Goal: Task Accomplishment & Management: Use online tool/utility

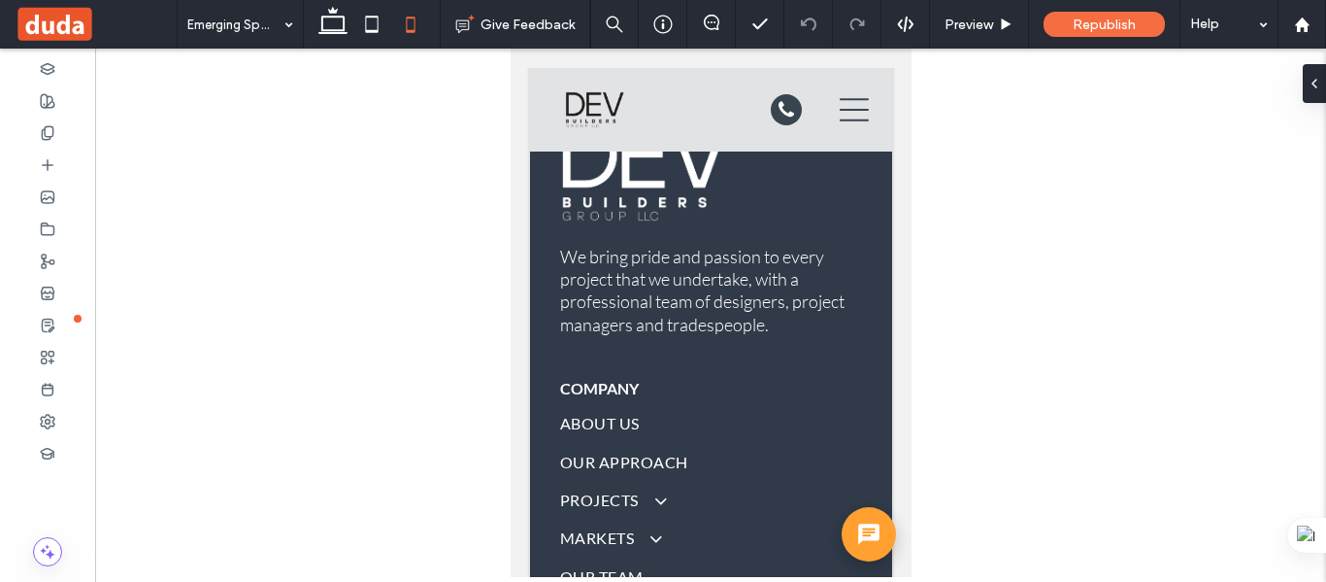
scroll to position [9402, 0]
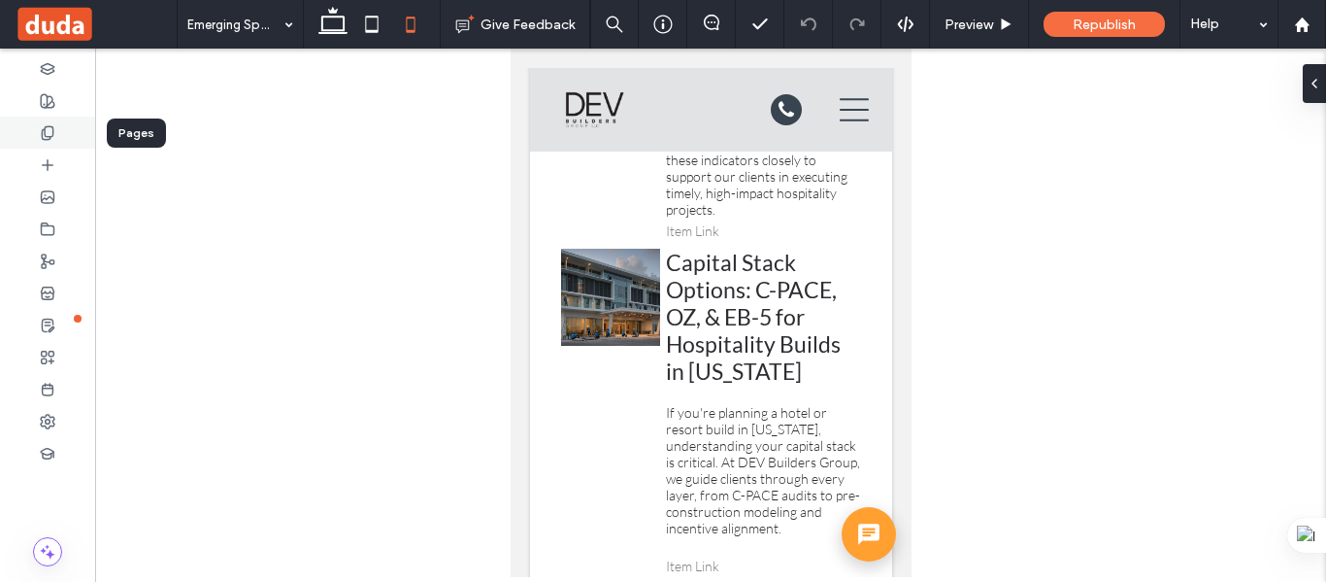
click at [39, 131] on div at bounding box center [47, 133] width 95 height 32
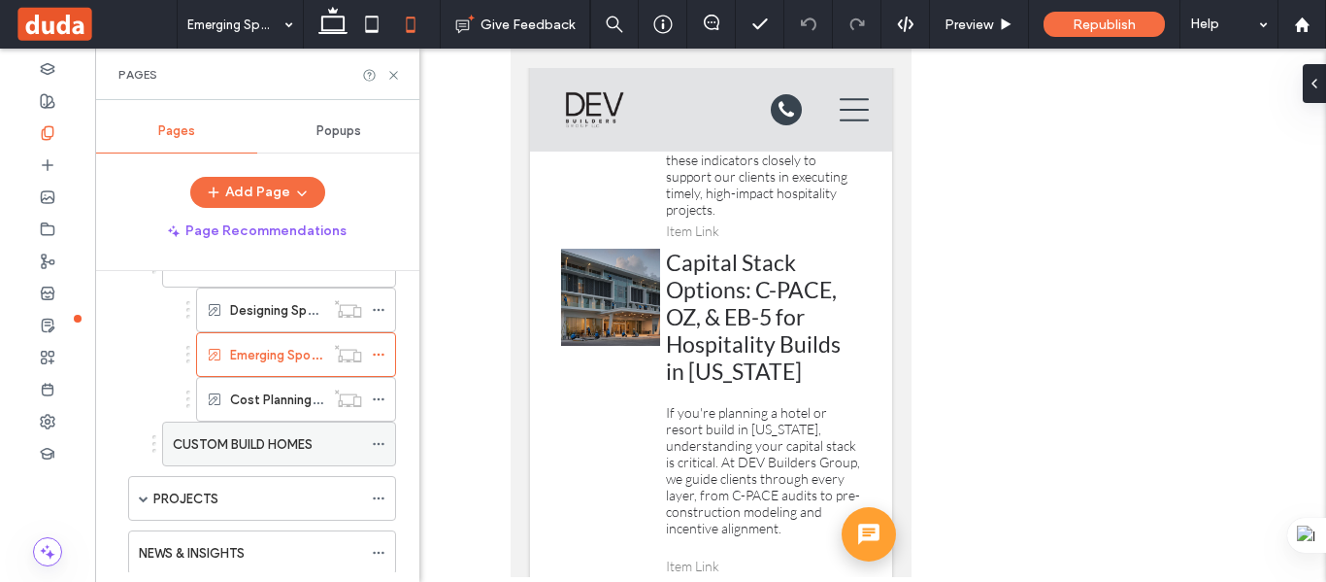
scroll to position [680, 0]
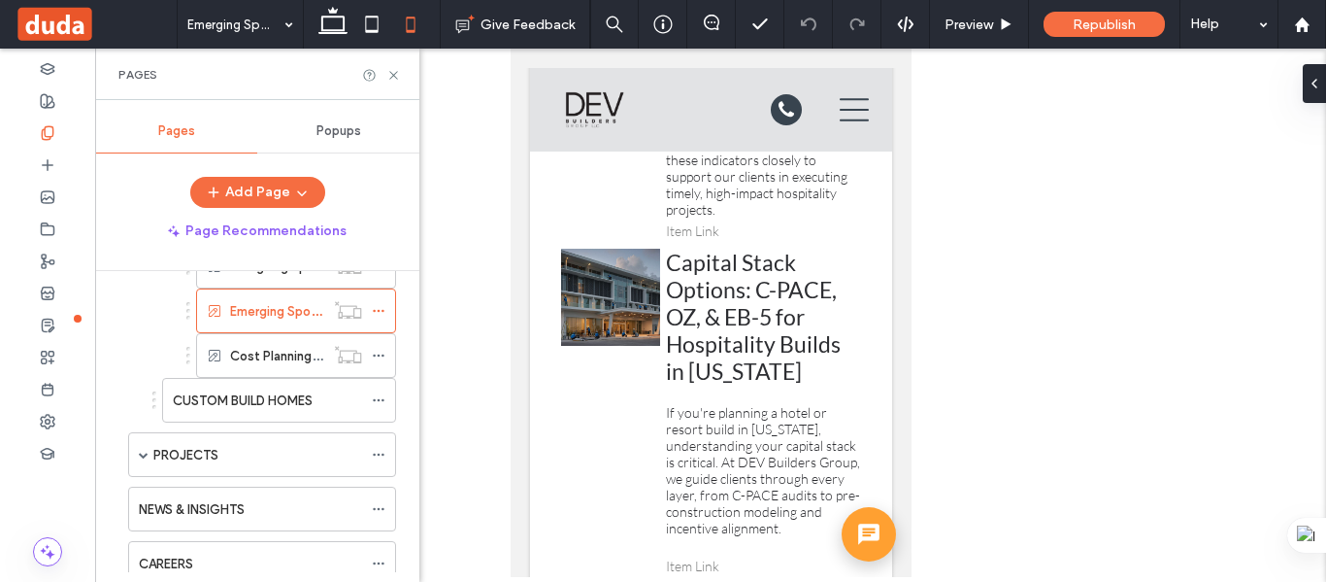
drag, startPoint x: 261, startPoint y: 348, endPoint x: 496, endPoint y: 354, distance: 235.1
click at [263, 349] on label "Cost Planning for Building Sports & Recreation Centers" at bounding box center [391, 356] width 323 height 34
click at [391, 71] on icon at bounding box center [393, 75] width 15 height 15
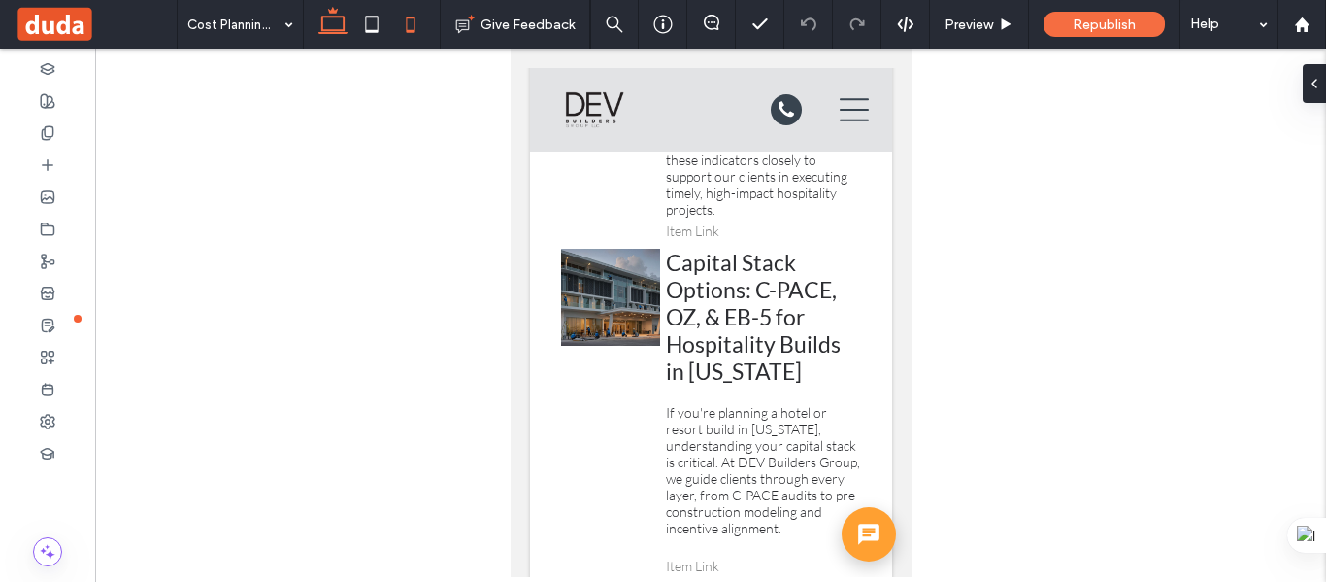
click at [346, 33] on use at bounding box center [332, 20] width 29 height 27
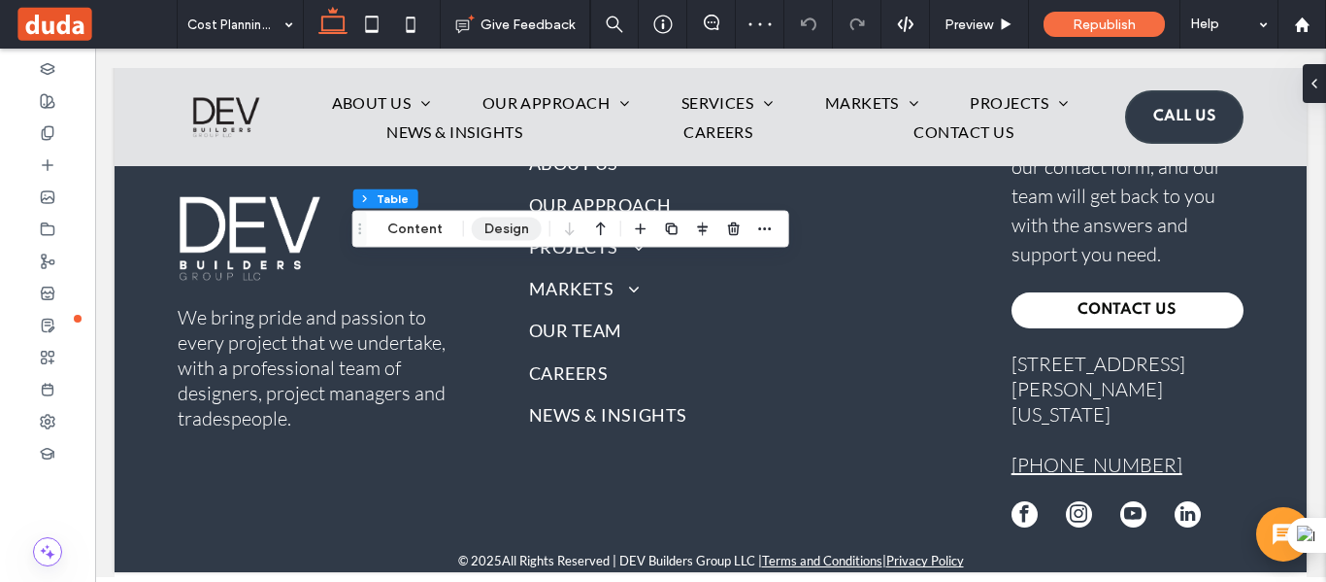
click at [500, 231] on button "Design" at bounding box center [507, 228] width 70 height 23
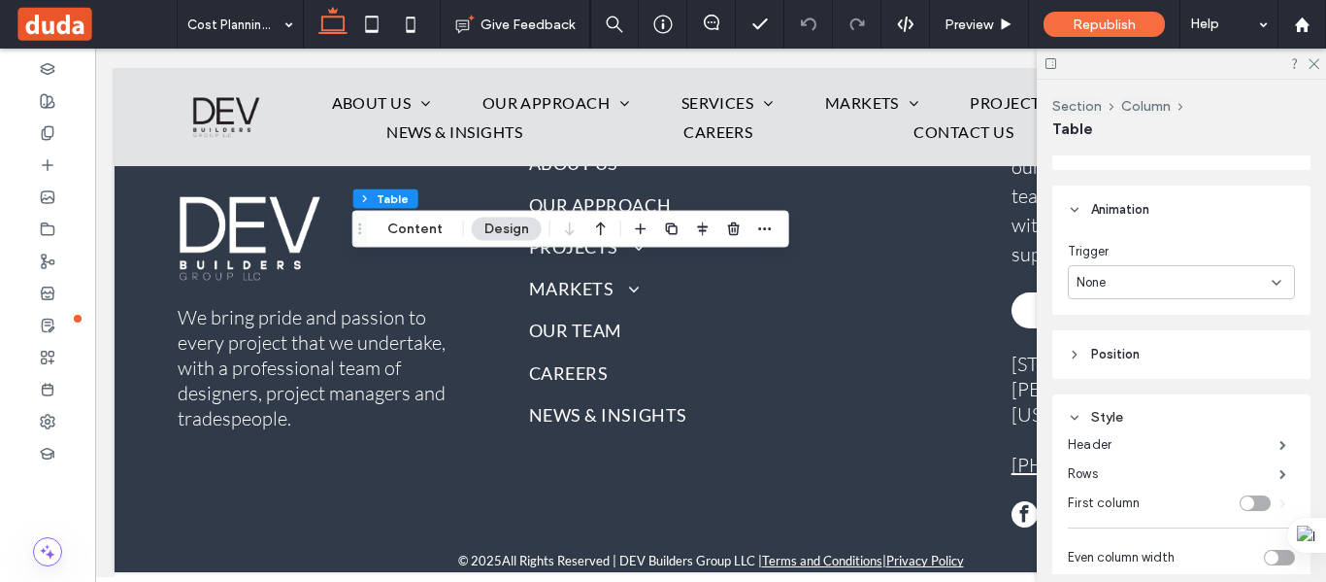
scroll to position [194, 0]
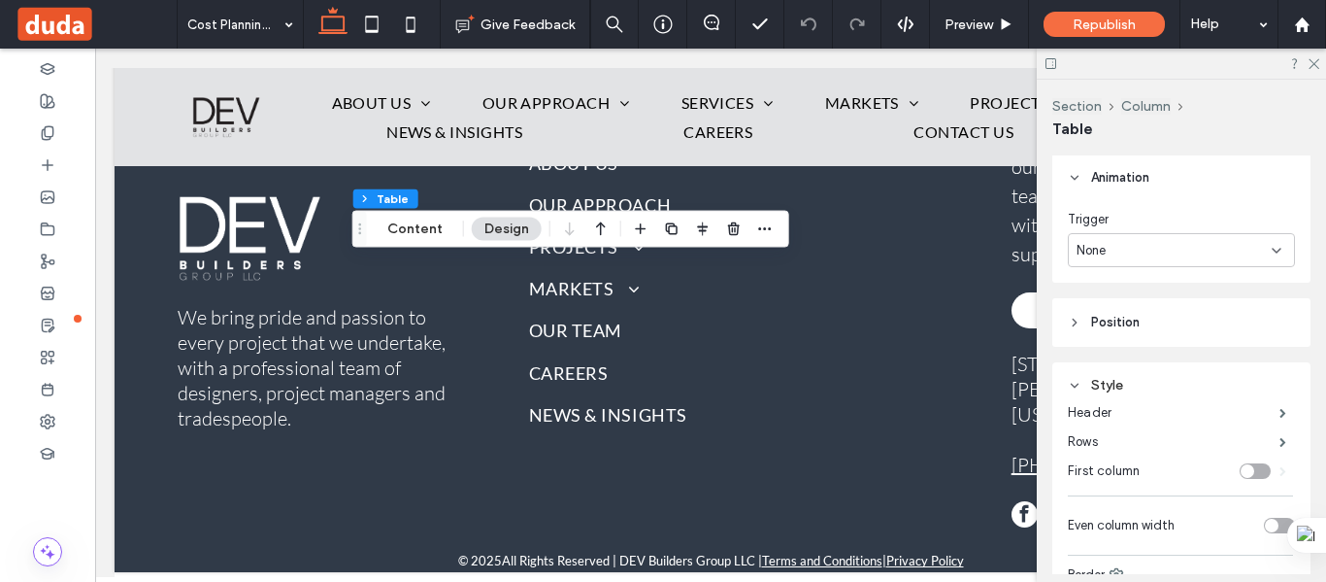
click at [1079, 389] on icon at bounding box center [1075, 386] width 14 height 14
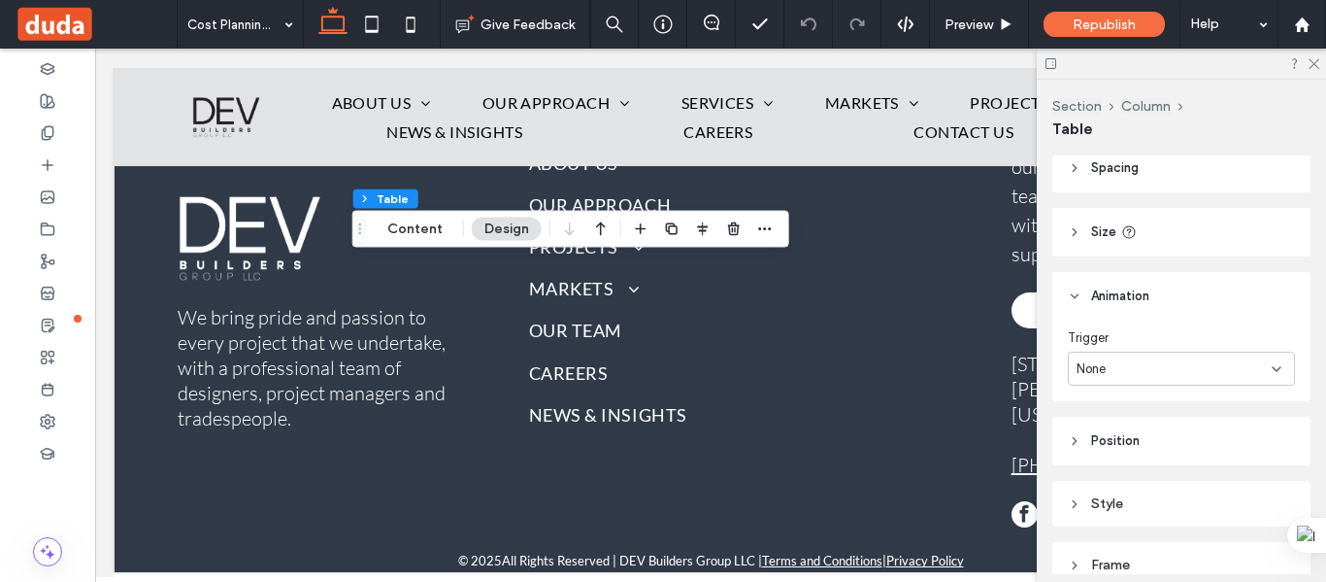
scroll to position [0, 0]
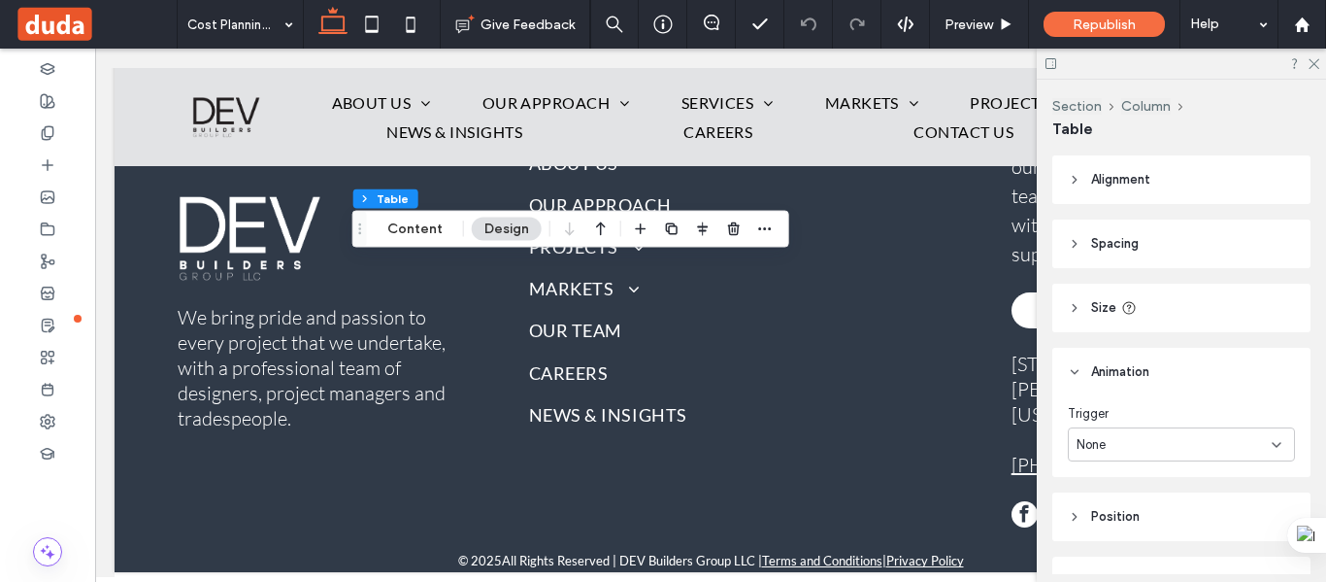
click at [1072, 241] on icon at bounding box center [1075, 244] width 14 height 14
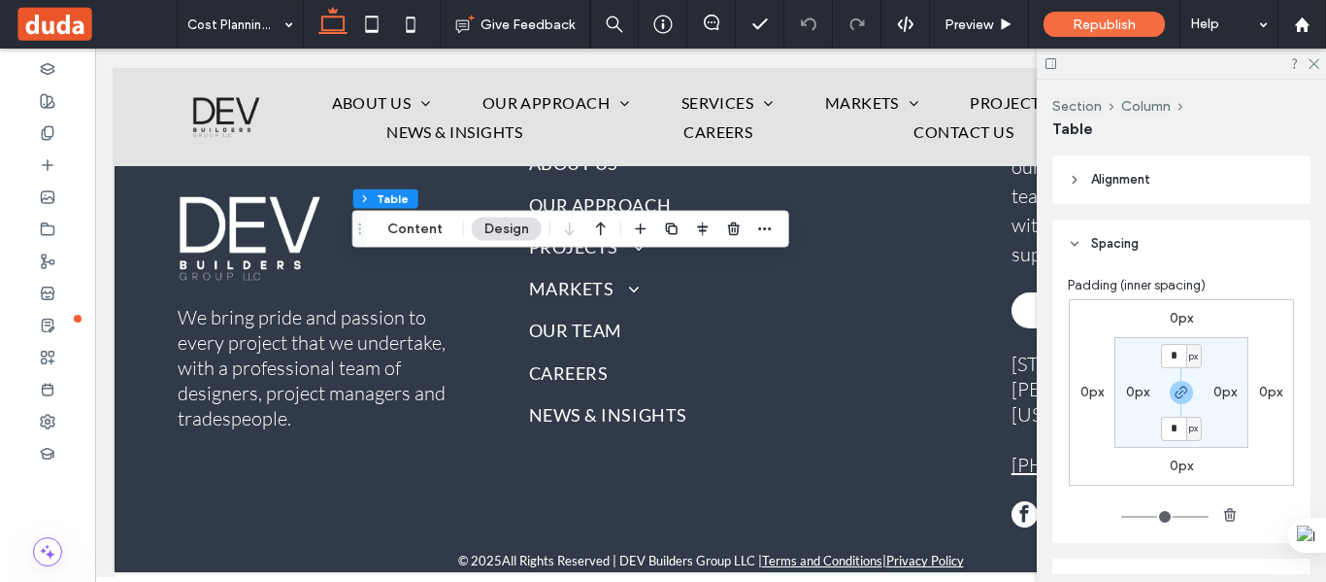
click at [1080, 241] on icon at bounding box center [1075, 244] width 14 height 14
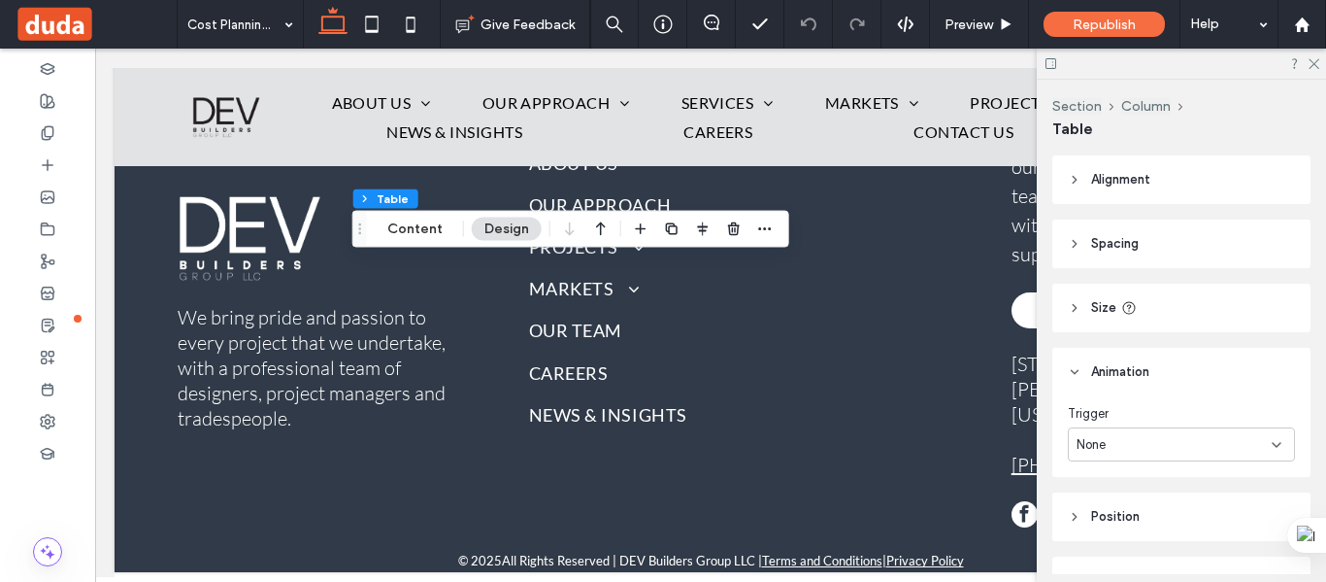
click at [1080, 182] on icon at bounding box center [1075, 180] width 14 height 14
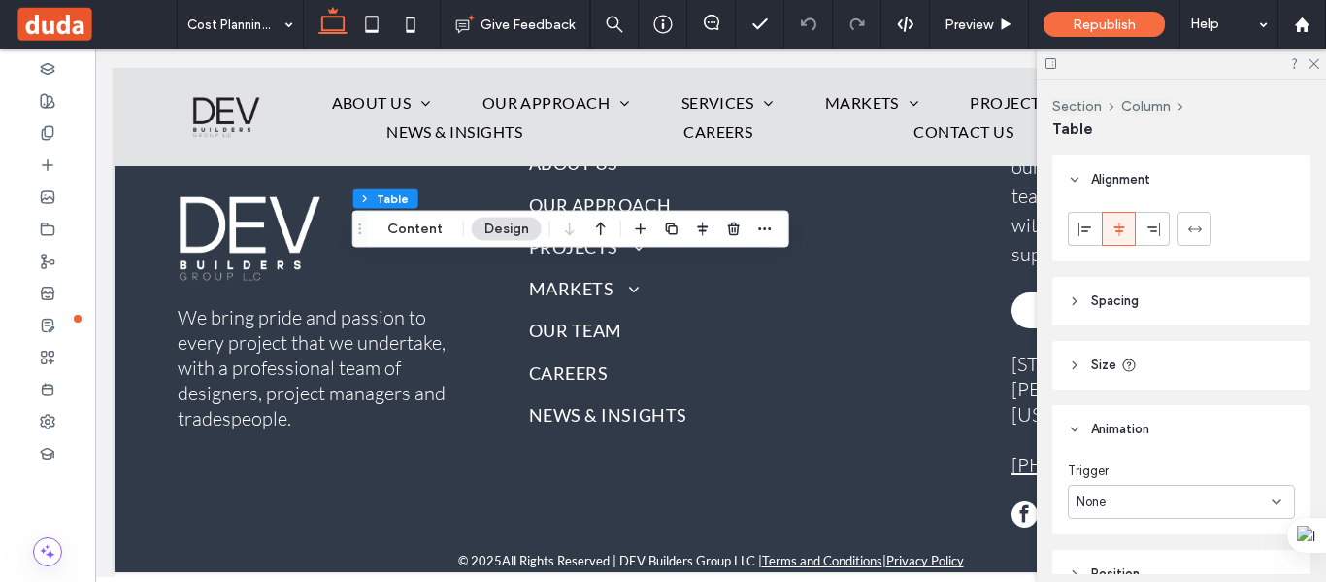
click at [1080, 182] on icon at bounding box center [1075, 180] width 14 height 14
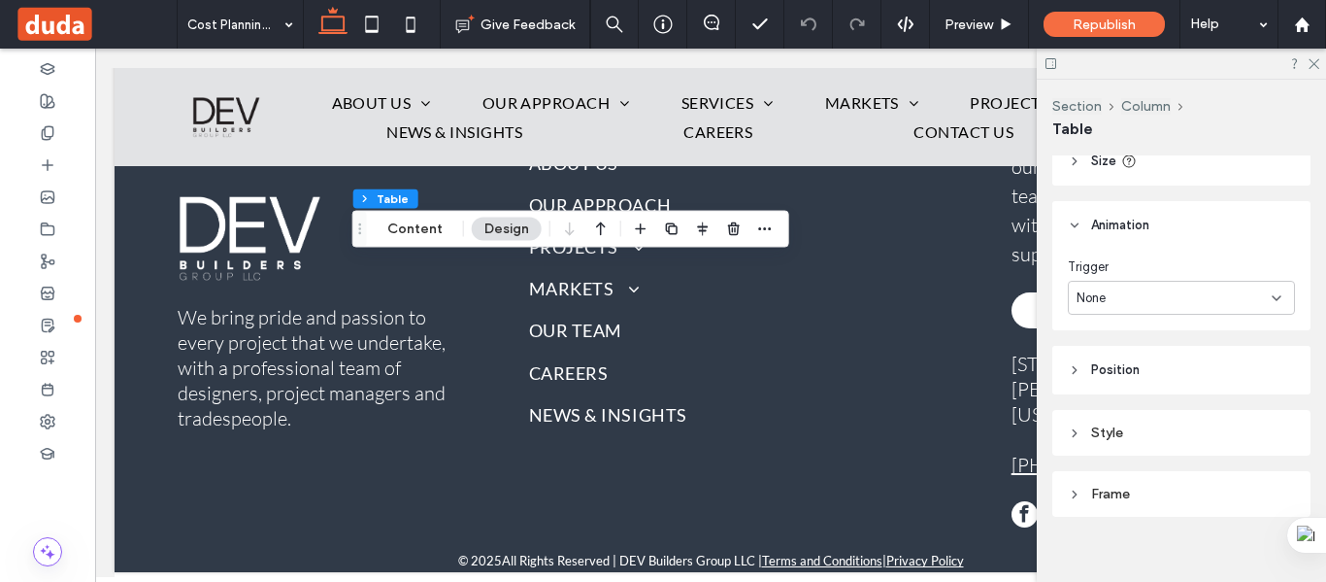
scroll to position [167, 0]
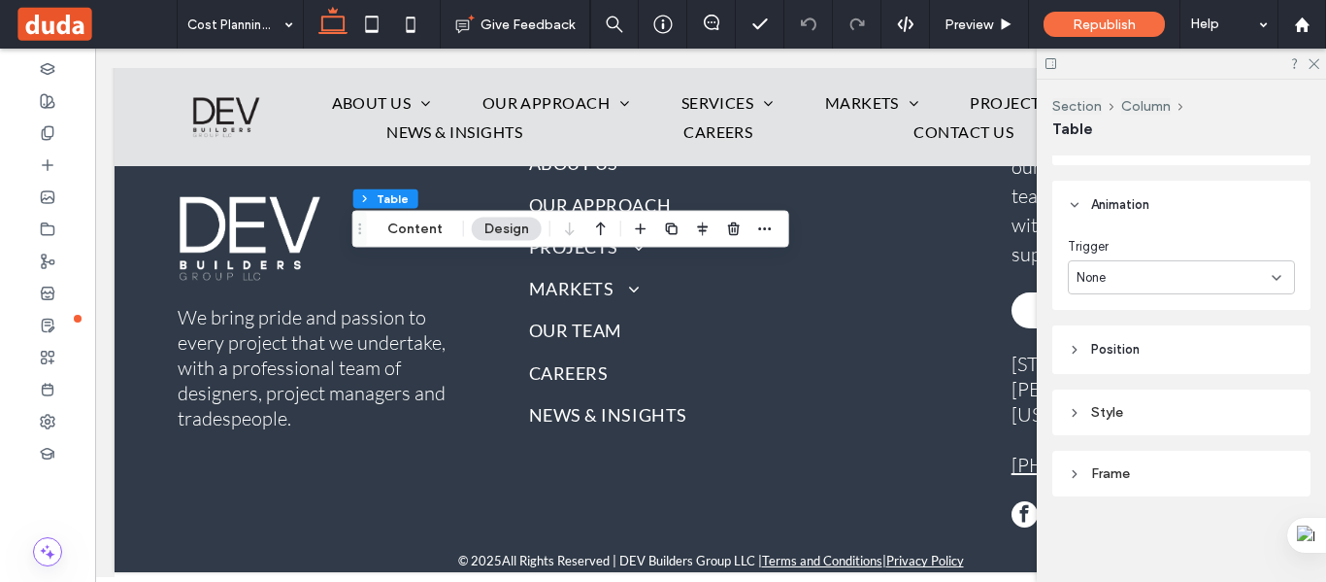
click at [1079, 207] on icon at bounding box center [1075, 205] width 14 height 14
click at [1076, 213] on header "Size" at bounding box center [1181, 221] width 258 height 49
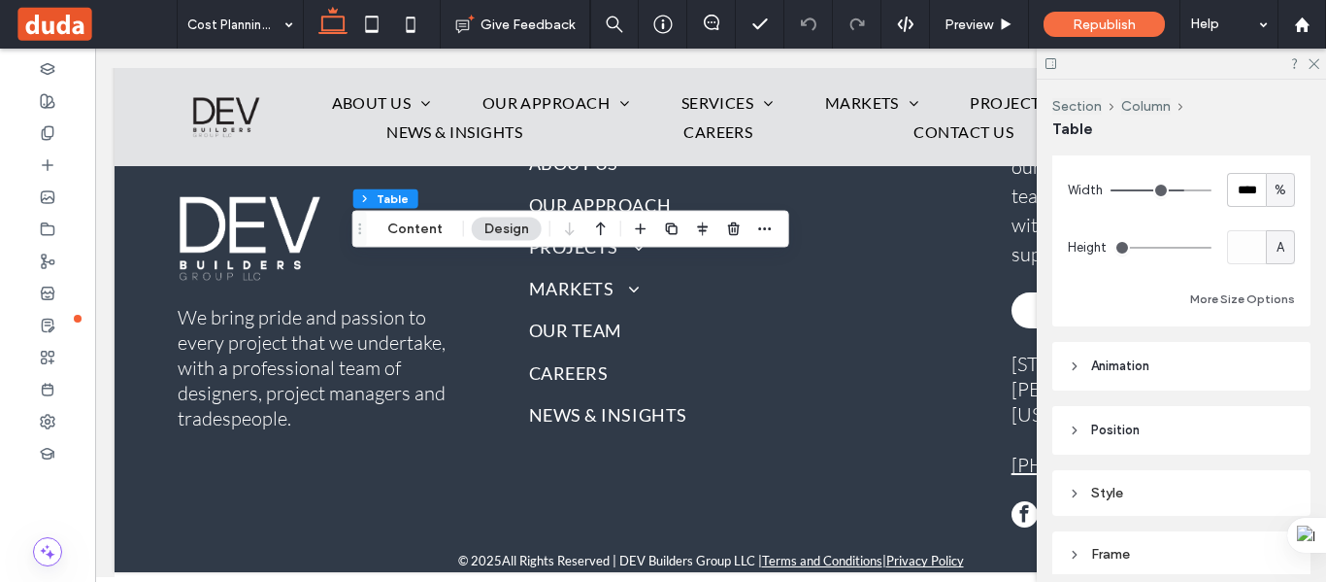
scroll to position [0, 0]
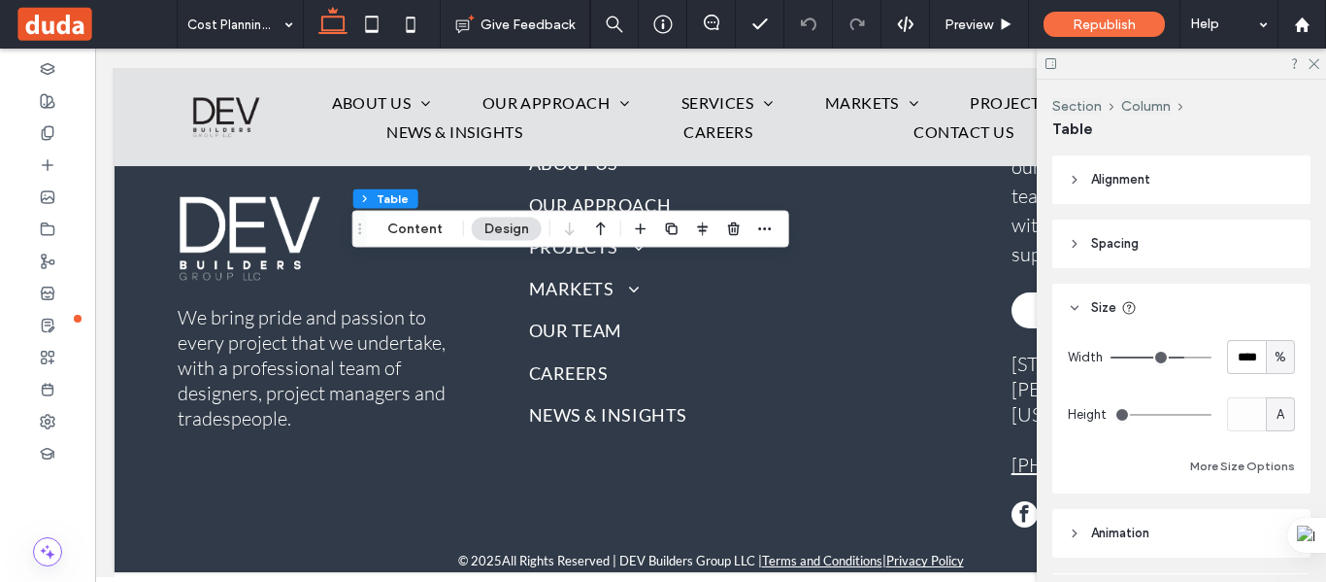
click at [1085, 259] on header "Spacing" at bounding box center [1181, 243] width 258 height 49
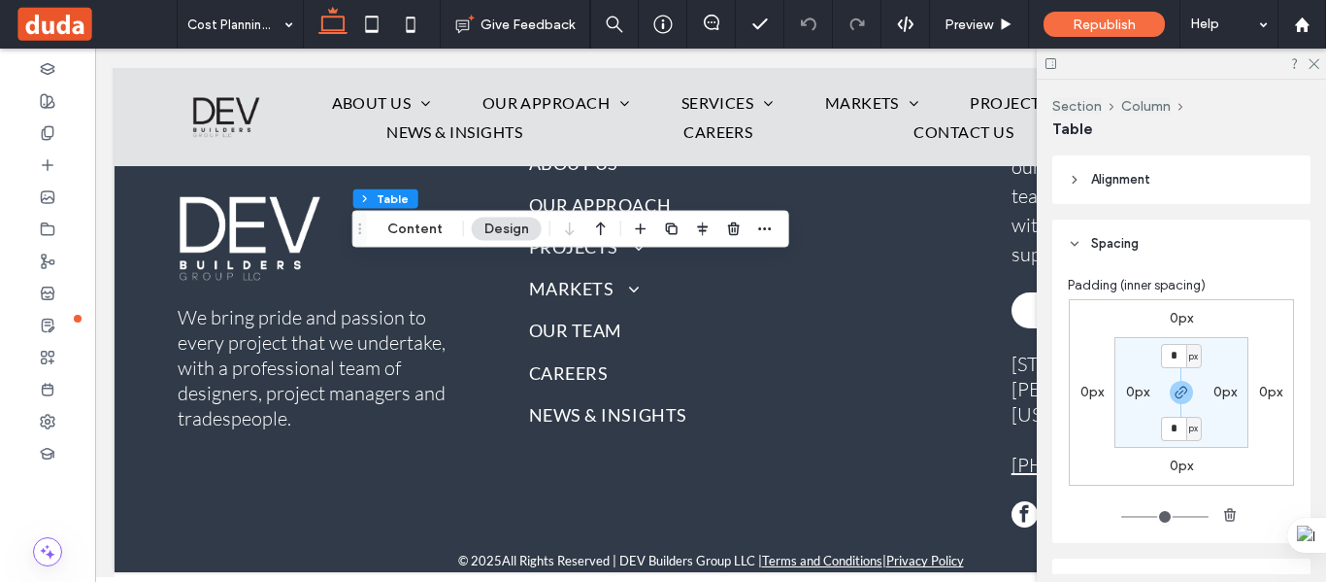
click at [1081, 188] on header "Alignment" at bounding box center [1181, 179] width 258 height 49
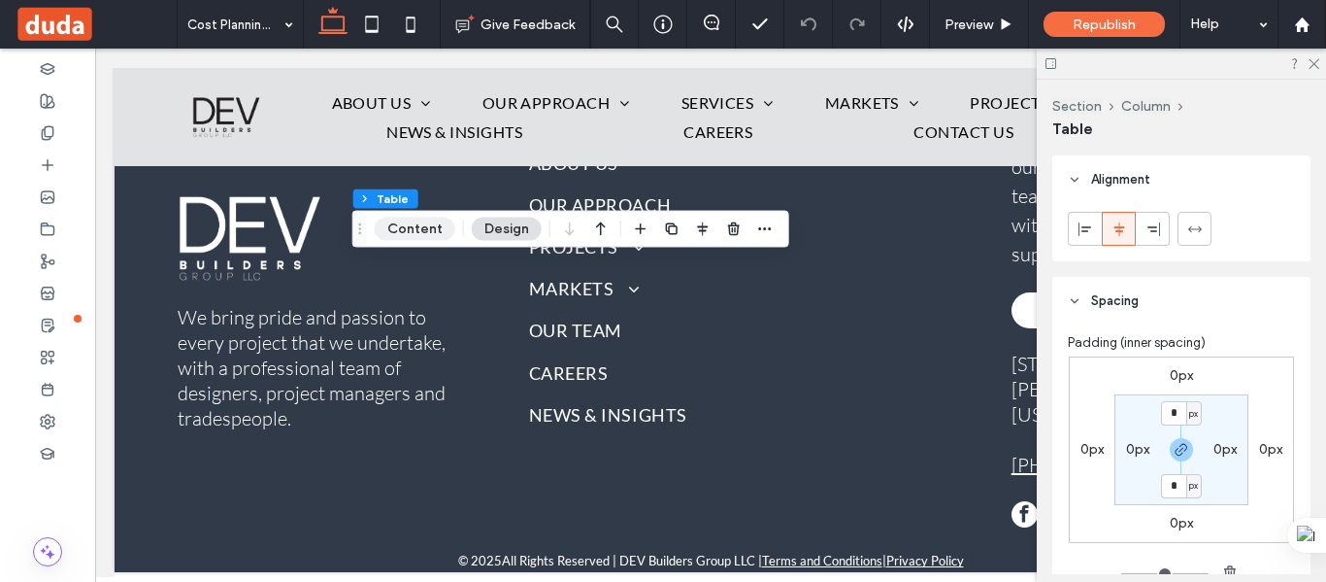
click at [423, 229] on button "Content" at bounding box center [415, 228] width 81 height 23
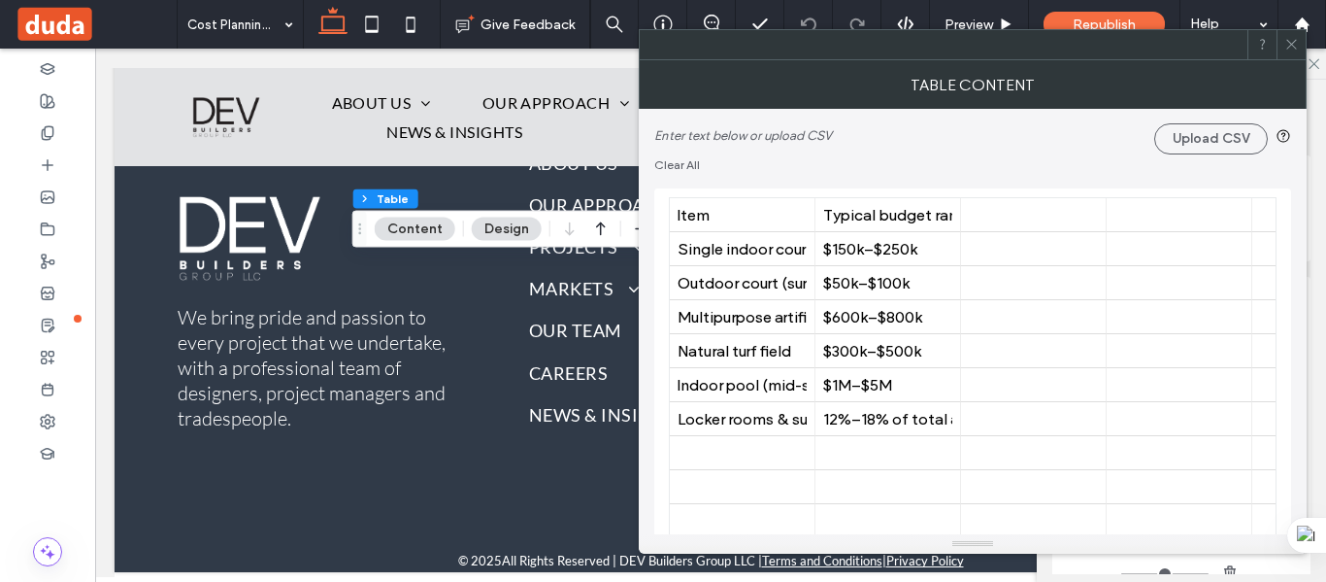
click at [423, 229] on button "Content" at bounding box center [415, 228] width 81 height 23
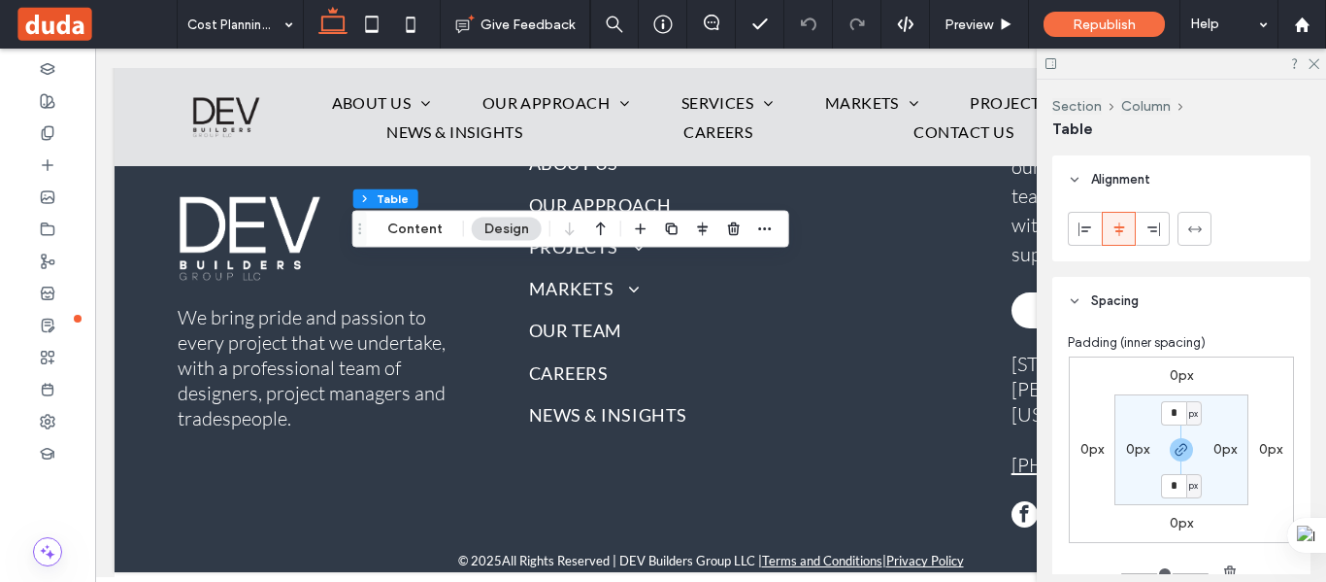
click at [1103, 300] on span "Spacing" at bounding box center [1115, 300] width 48 height 19
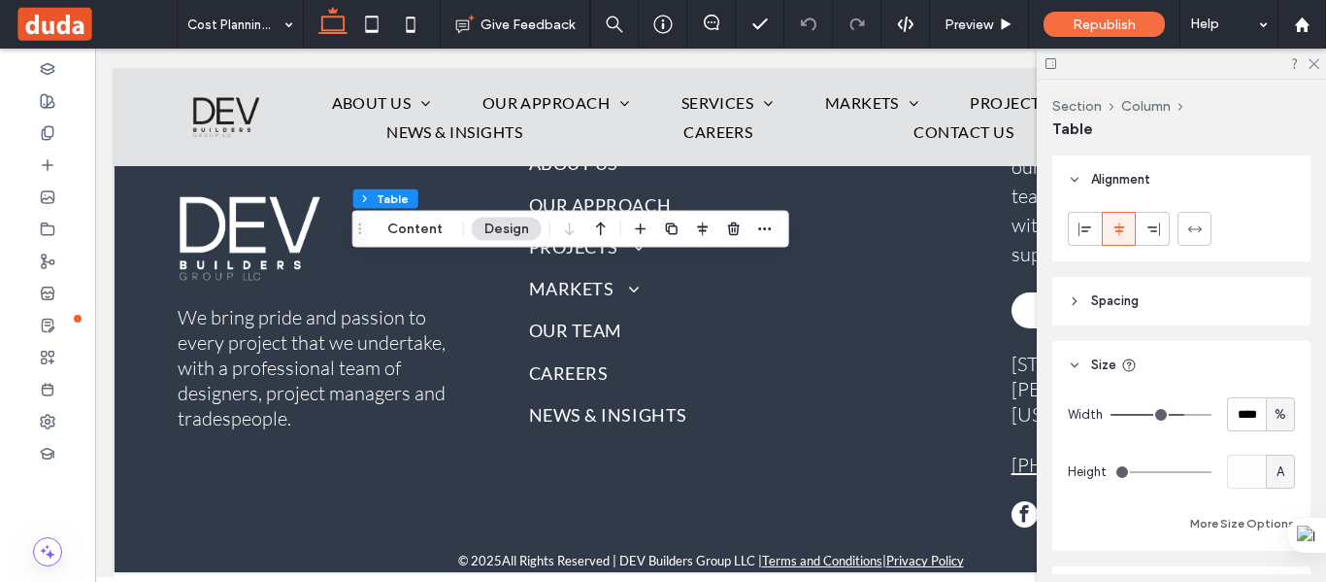
click at [1104, 178] on span "Alignment" at bounding box center [1120, 179] width 59 height 19
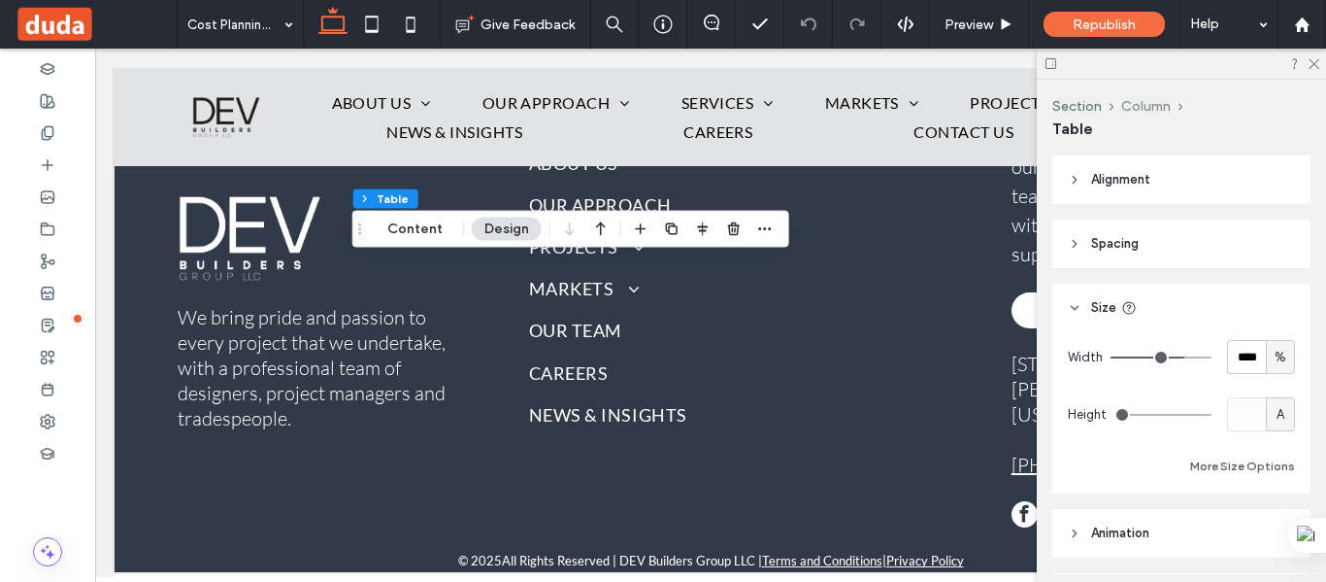
click at [1138, 109] on button "Column" at bounding box center [1146, 106] width 50 height 17
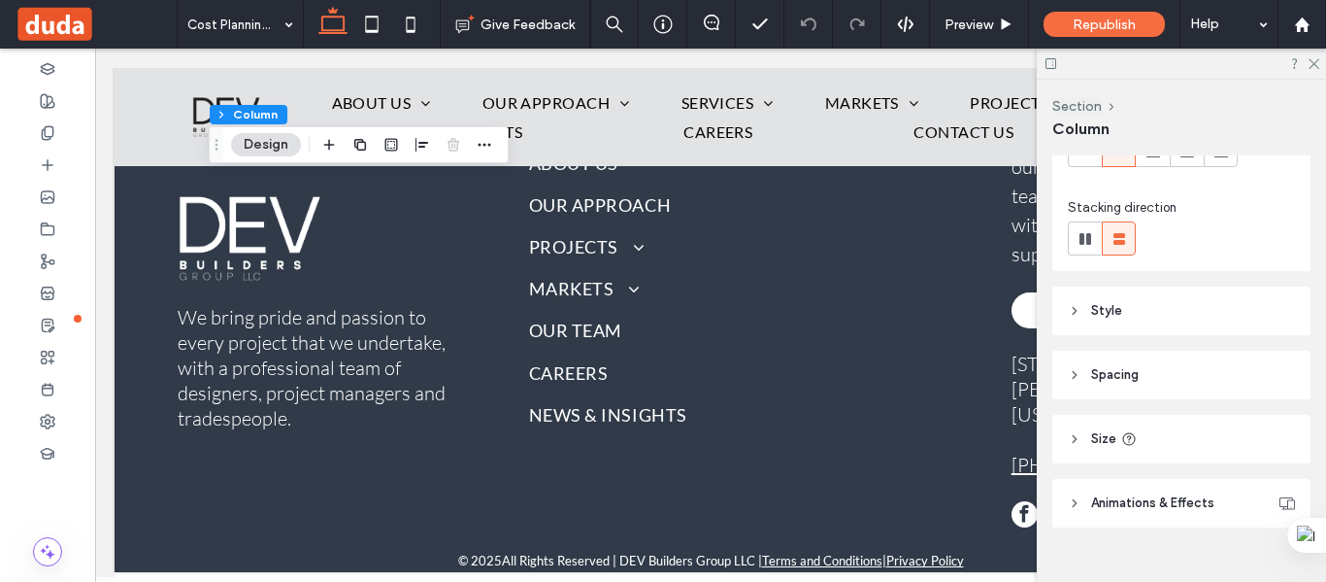
scroll to position [225, 0]
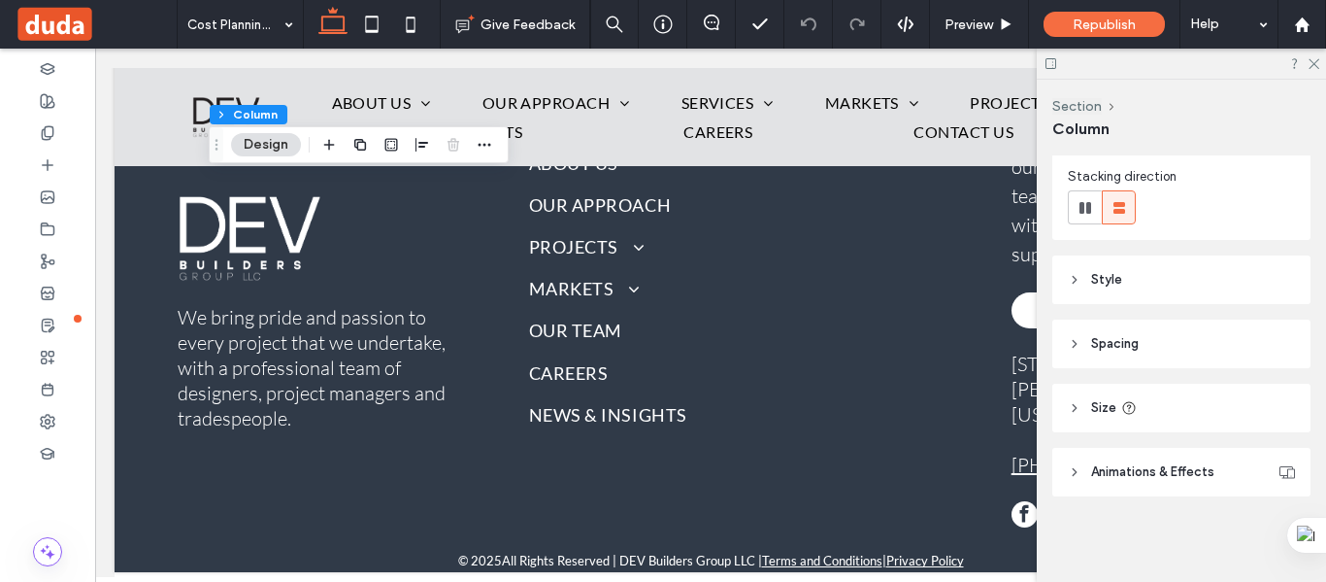
click at [1129, 474] on span "Animations & Effects" at bounding box center [1152, 471] width 123 height 19
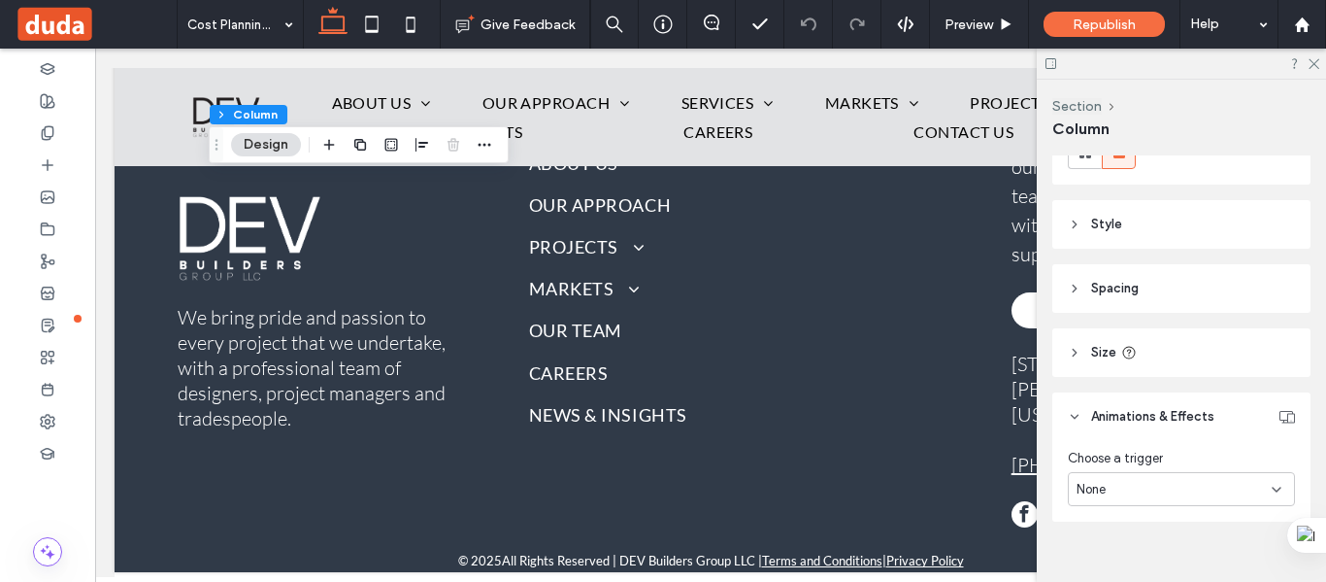
scroll to position [306, 0]
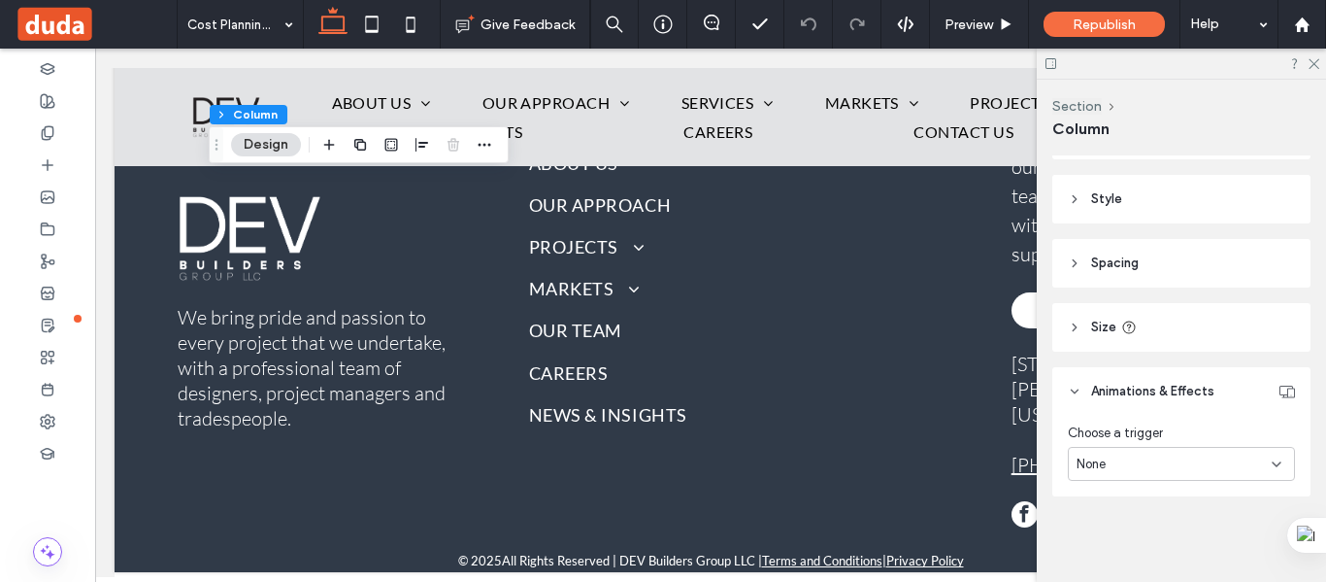
click at [1089, 311] on header "Size" at bounding box center [1181, 327] width 258 height 49
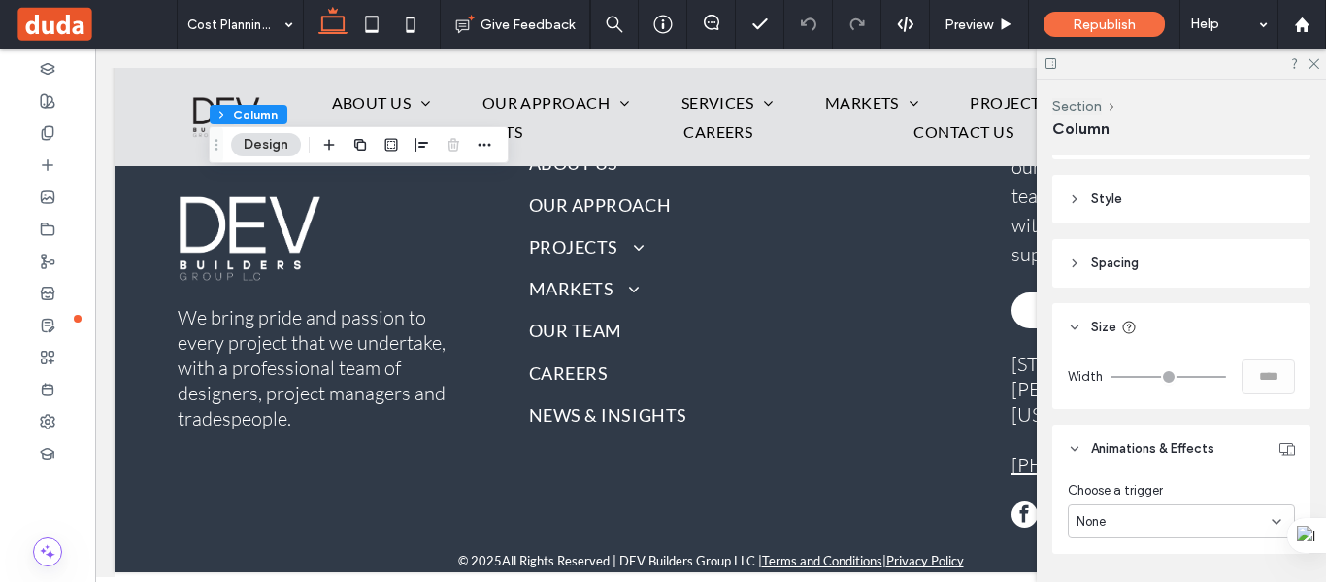
click at [1103, 264] on span "Spacing" at bounding box center [1115, 262] width 48 height 19
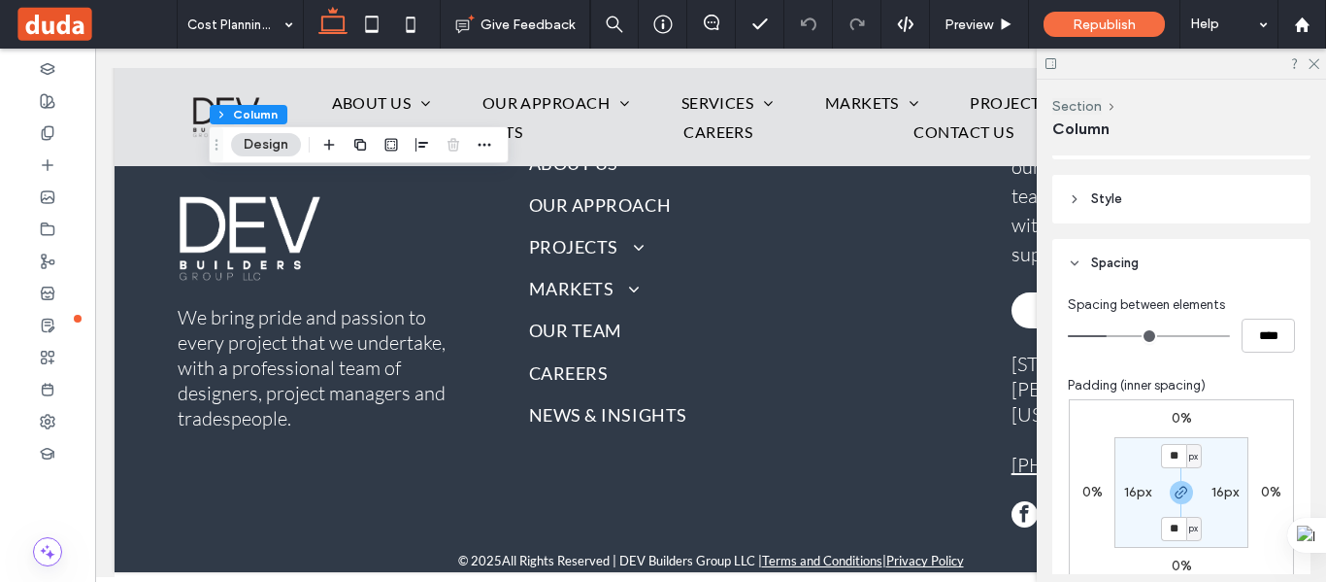
click at [1103, 217] on header "Style" at bounding box center [1181, 199] width 258 height 49
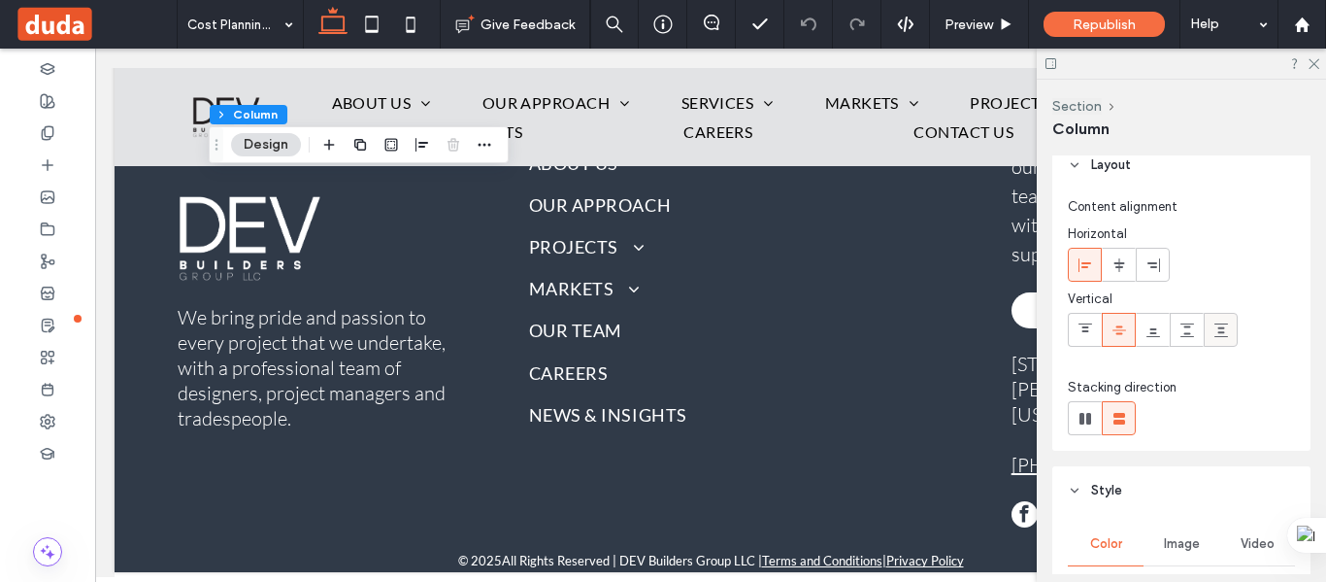
scroll to position [0, 0]
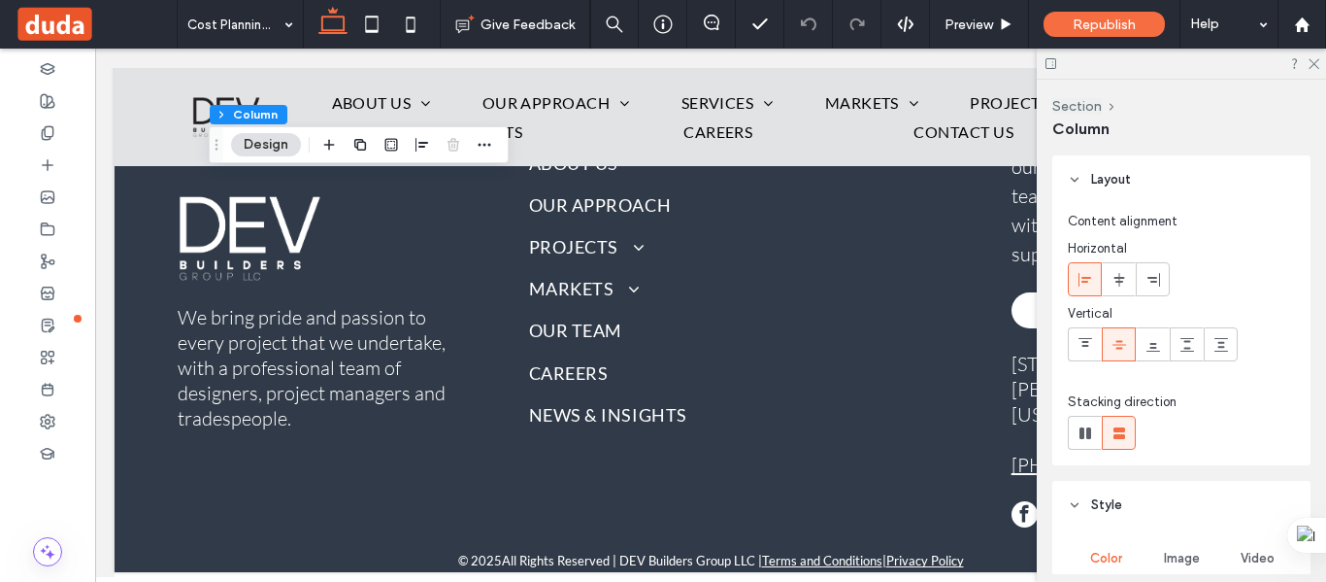
click at [1097, 174] on span "Layout" at bounding box center [1111, 179] width 40 height 19
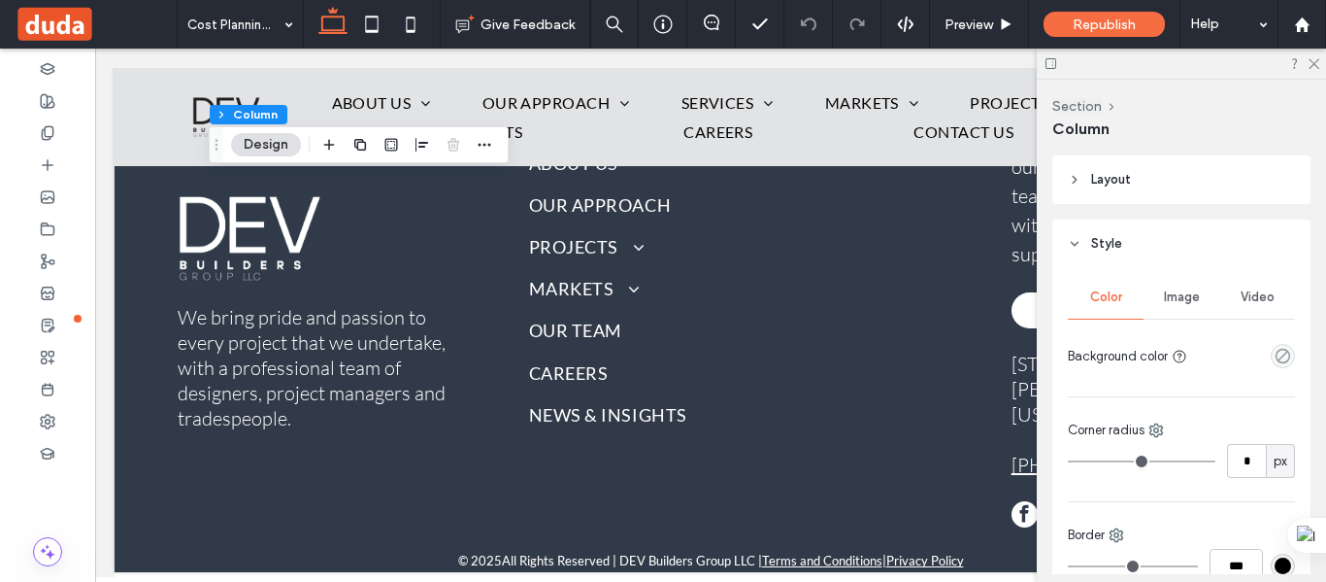
click at [1194, 293] on span "Image" at bounding box center [1182, 297] width 36 height 16
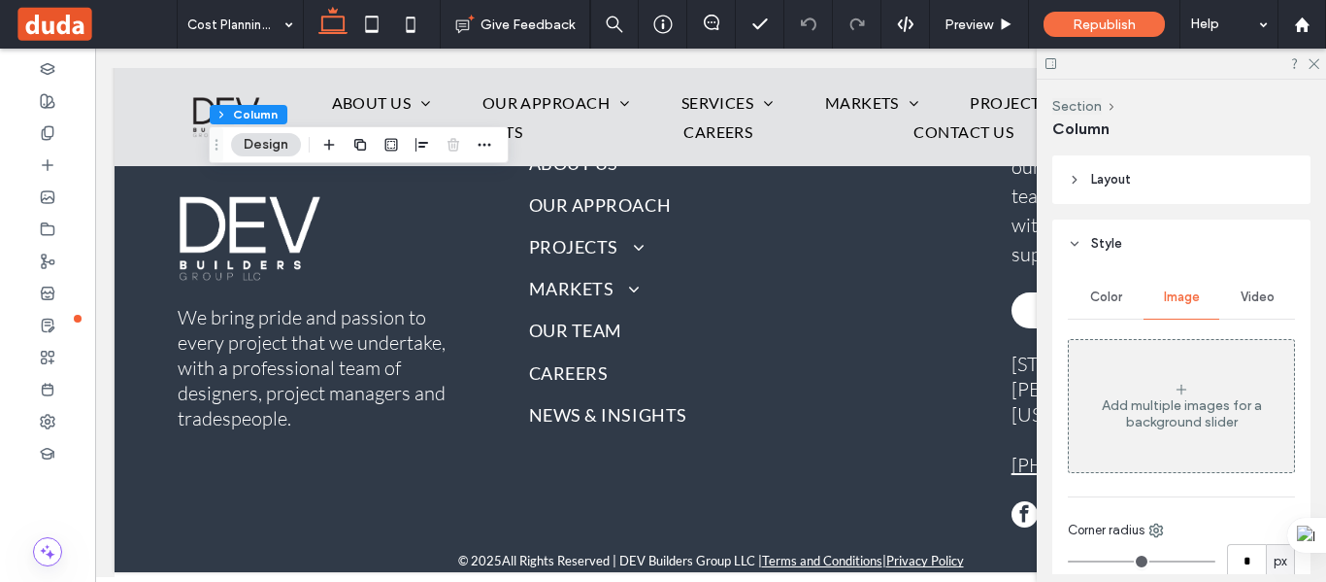
click at [1241, 299] on span "Video" at bounding box center [1258, 297] width 34 height 16
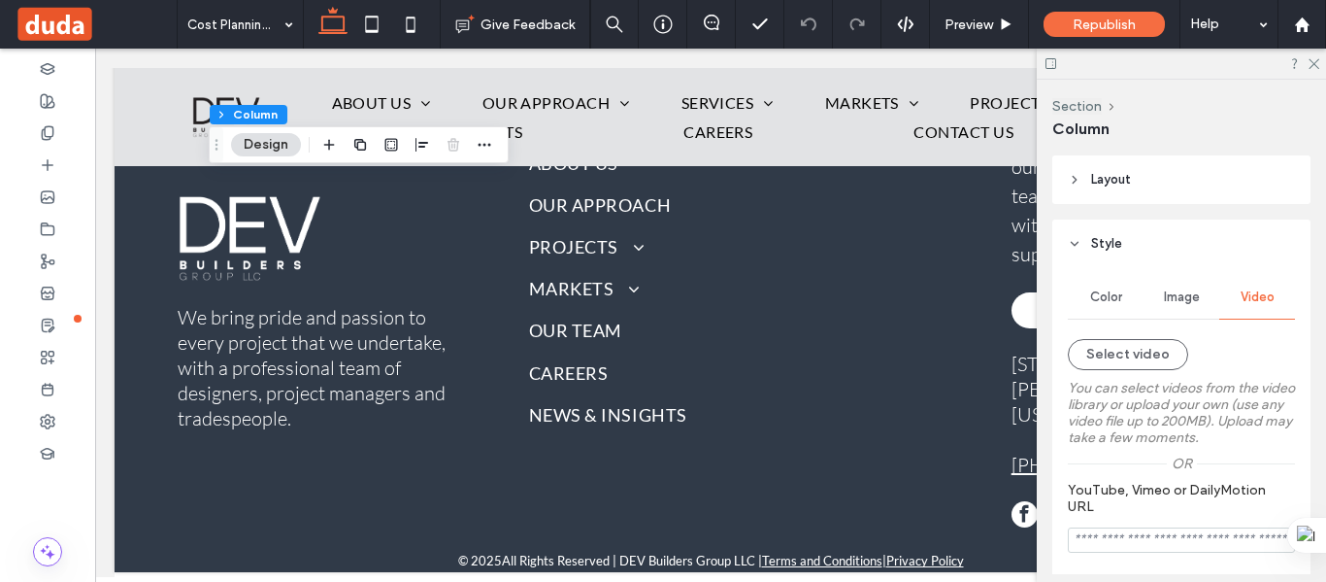
click at [1106, 238] on span "Style" at bounding box center [1106, 243] width 31 height 19
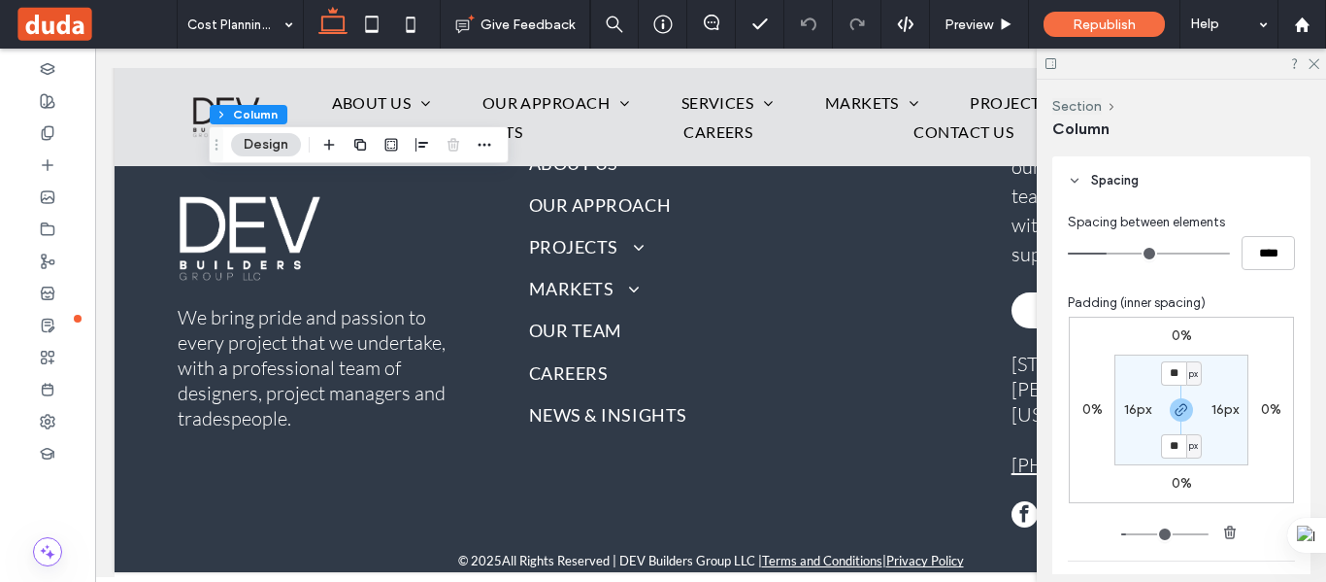
scroll to position [97, 0]
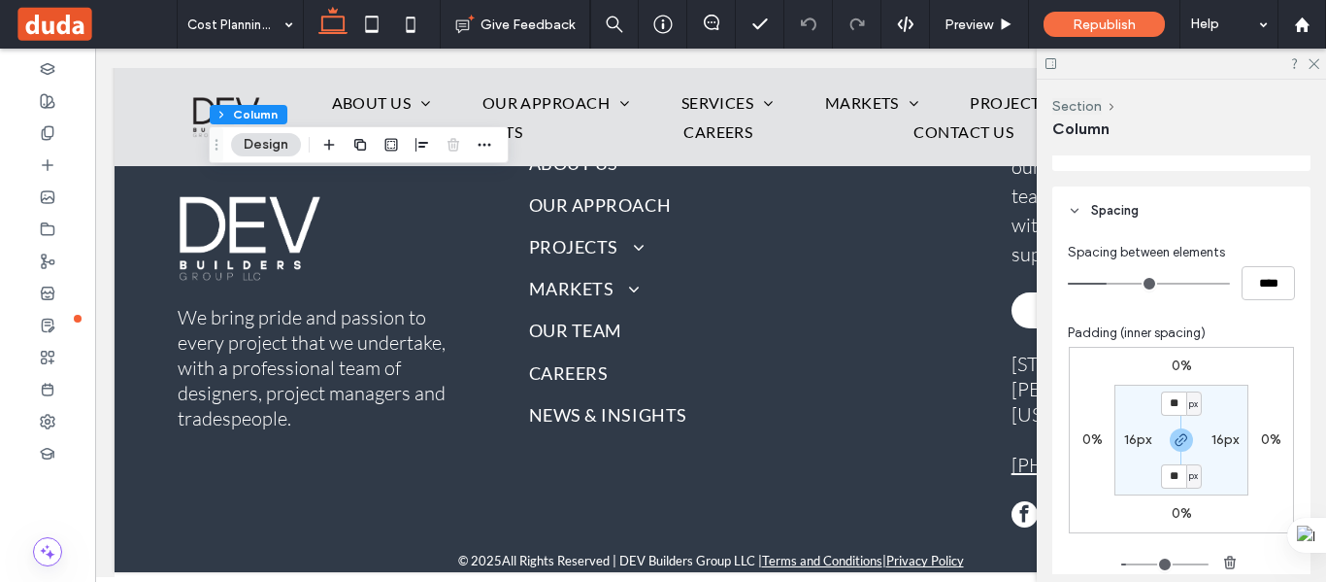
click at [1120, 206] on span "Spacing" at bounding box center [1115, 210] width 48 height 19
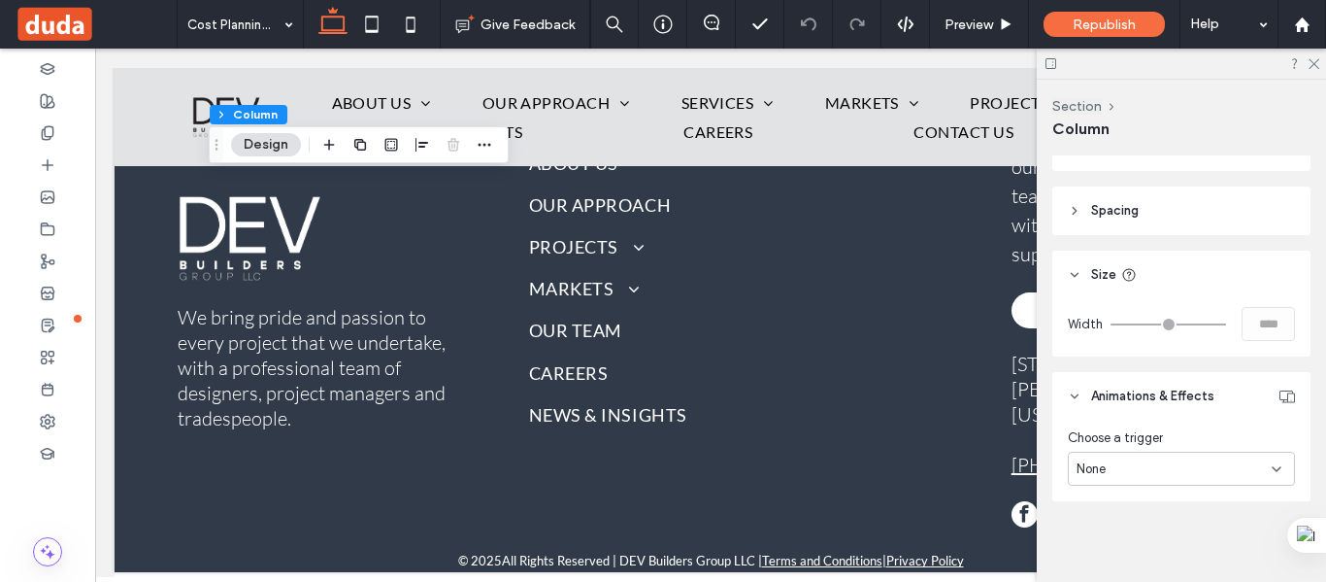
click at [1096, 277] on span "Size" at bounding box center [1103, 274] width 25 height 19
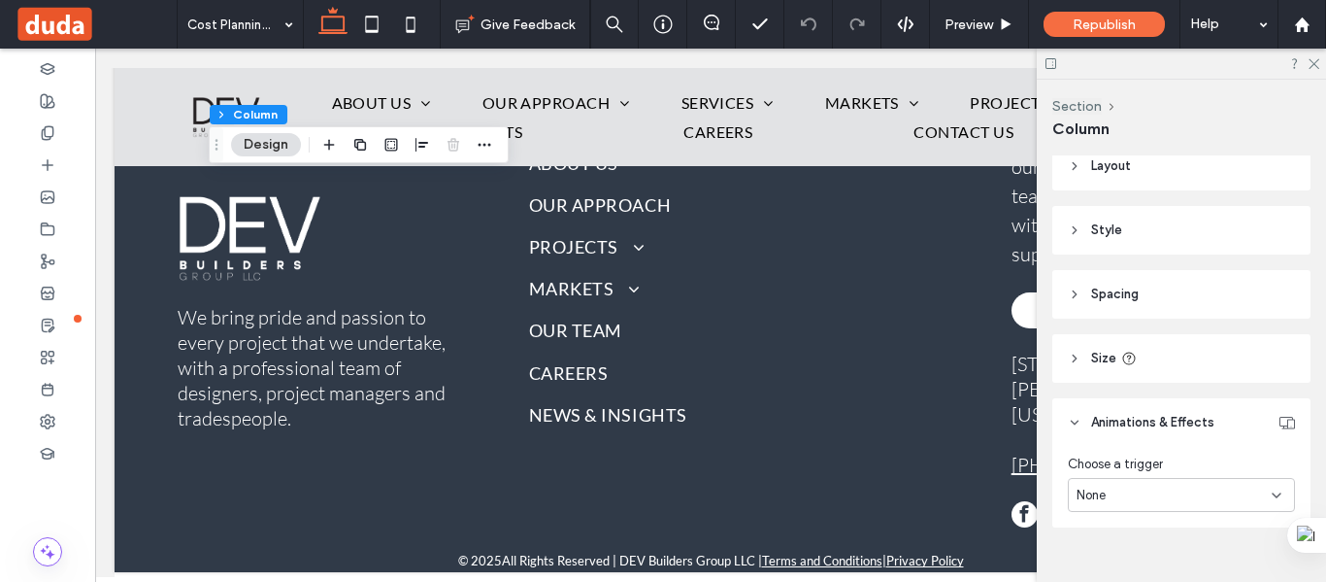
scroll to position [0, 0]
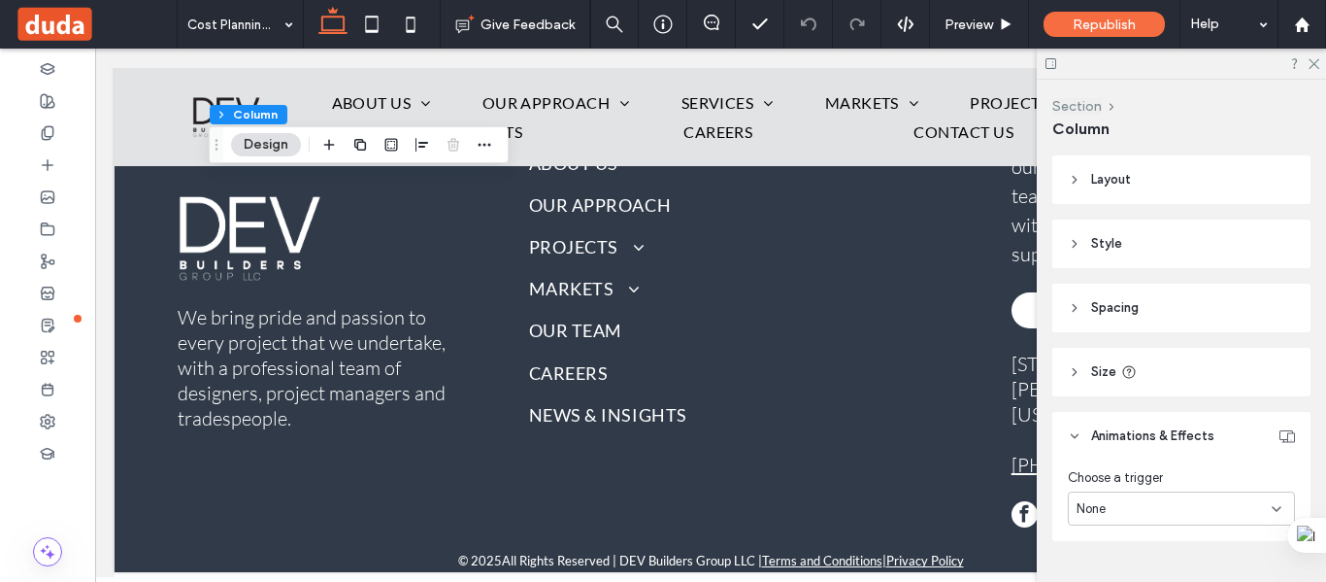
click at [1082, 108] on button "Section" at bounding box center [1077, 106] width 50 height 17
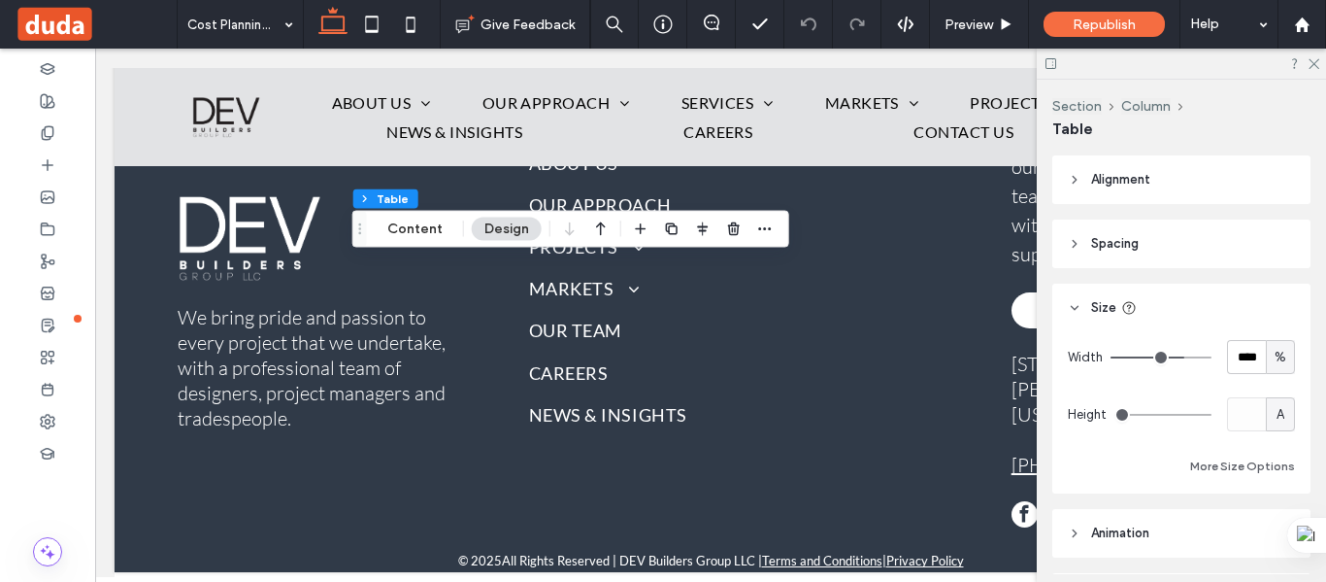
click at [1123, 168] on header "Alignment" at bounding box center [1181, 179] width 258 height 49
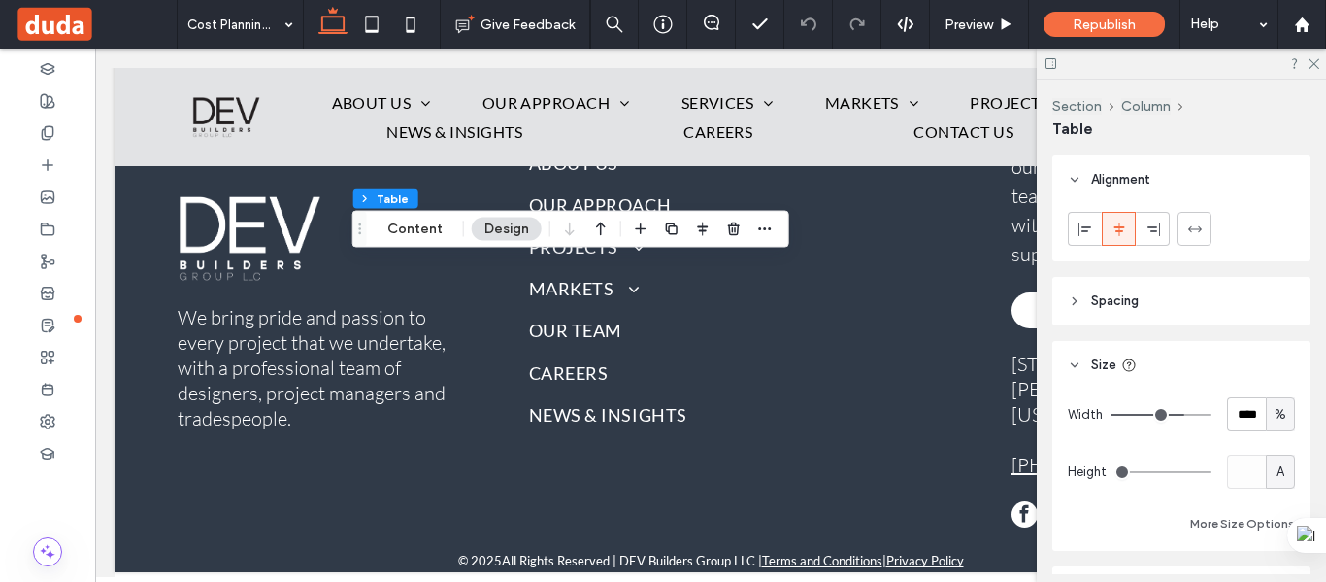
click at [1108, 292] on span "Spacing" at bounding box center [1115, 300] width 48 height 19
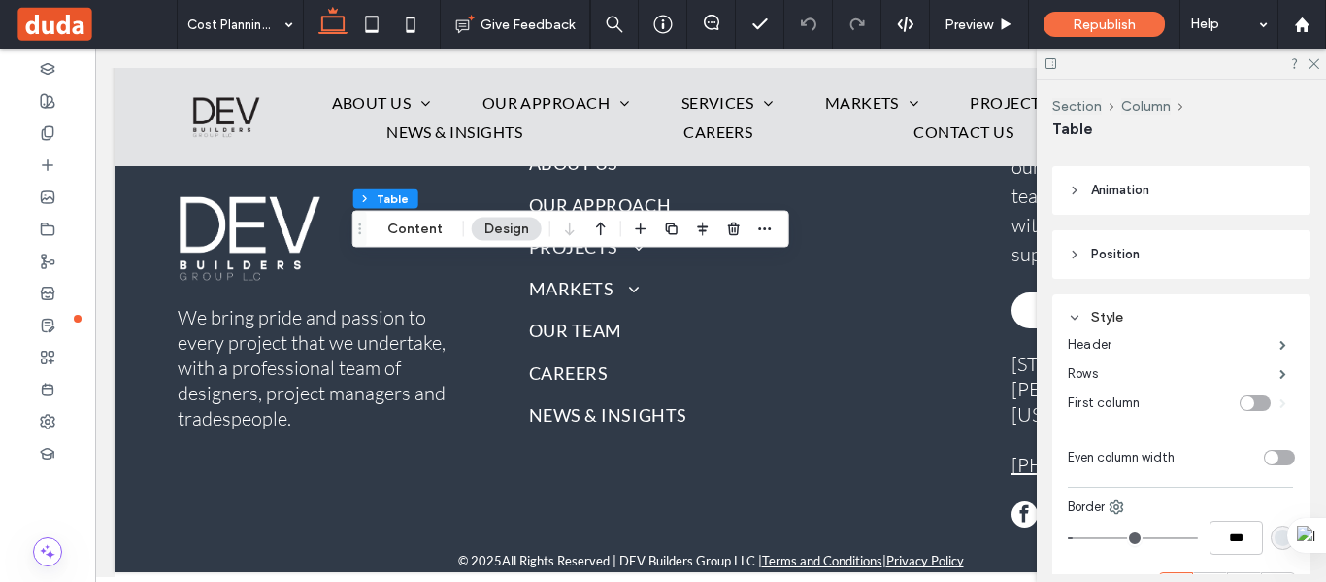
scroll to position [680, 0]
click at [1107, 246] on span "Position" at bounding box center [1115, 249] width 49 height 19
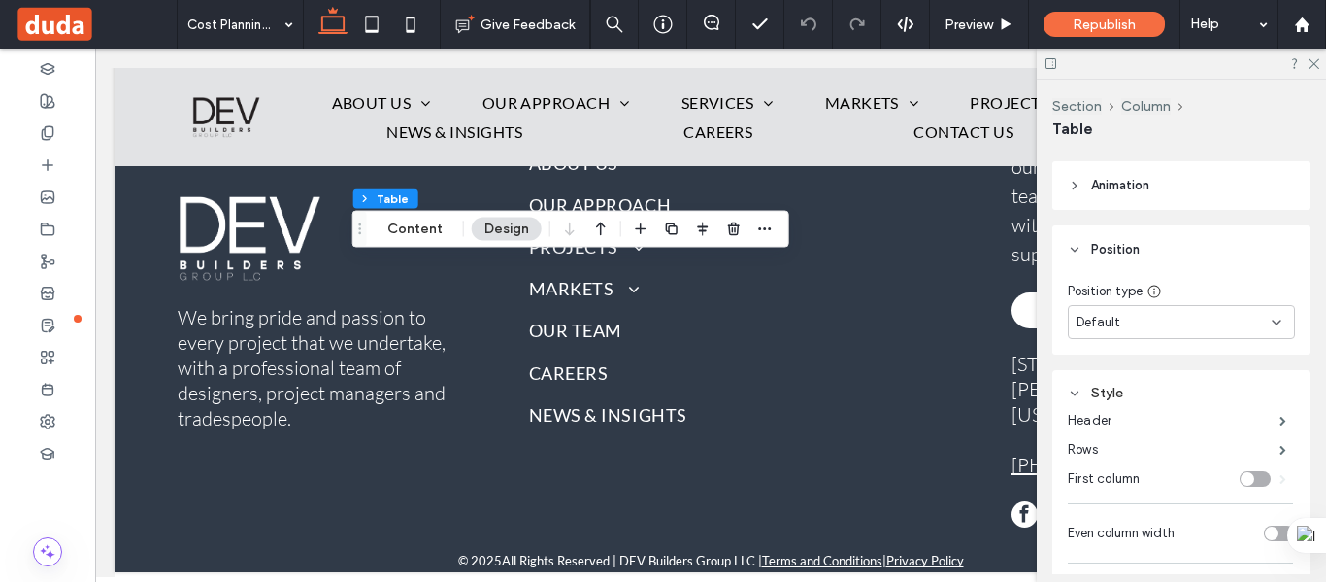
click at [1108, 186] on span "Animation" at bounding box center [1120, 185] width 58 height 19
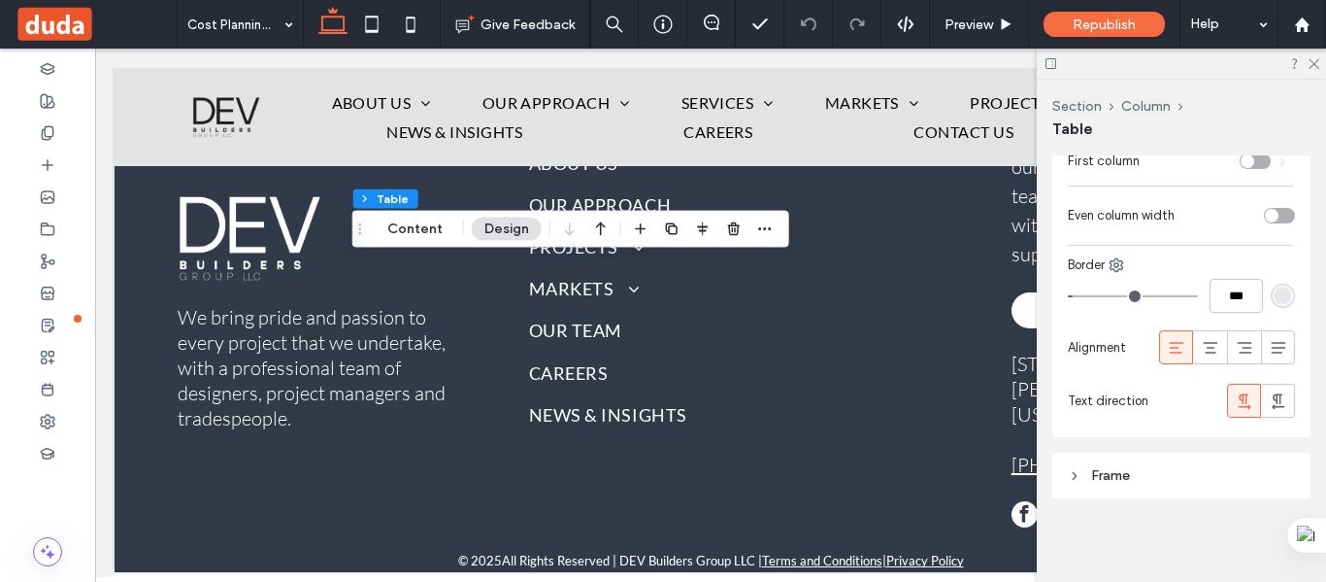
scroll to position [1080, 0]
click at [1106, 459] on div "Frame" at bounding box center [1181, 474] width 258 height 46
click at [1110, 472] on div "Frame" at bounding box center [1181, 473] width 227 height 17
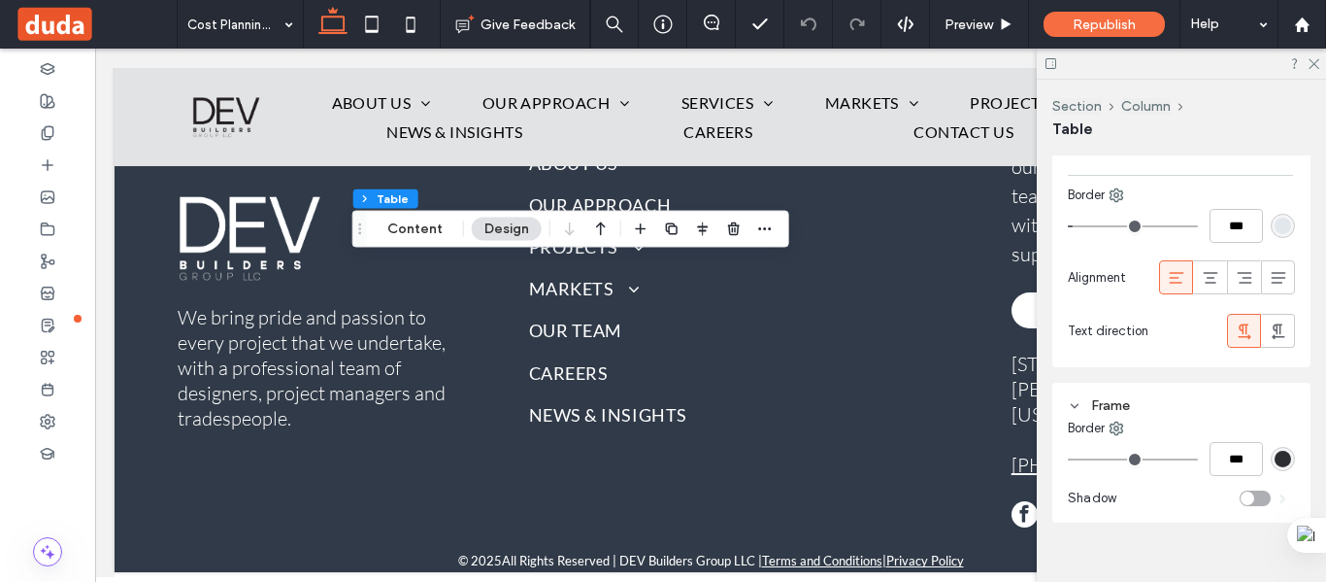
scroll to position [1174, 0]
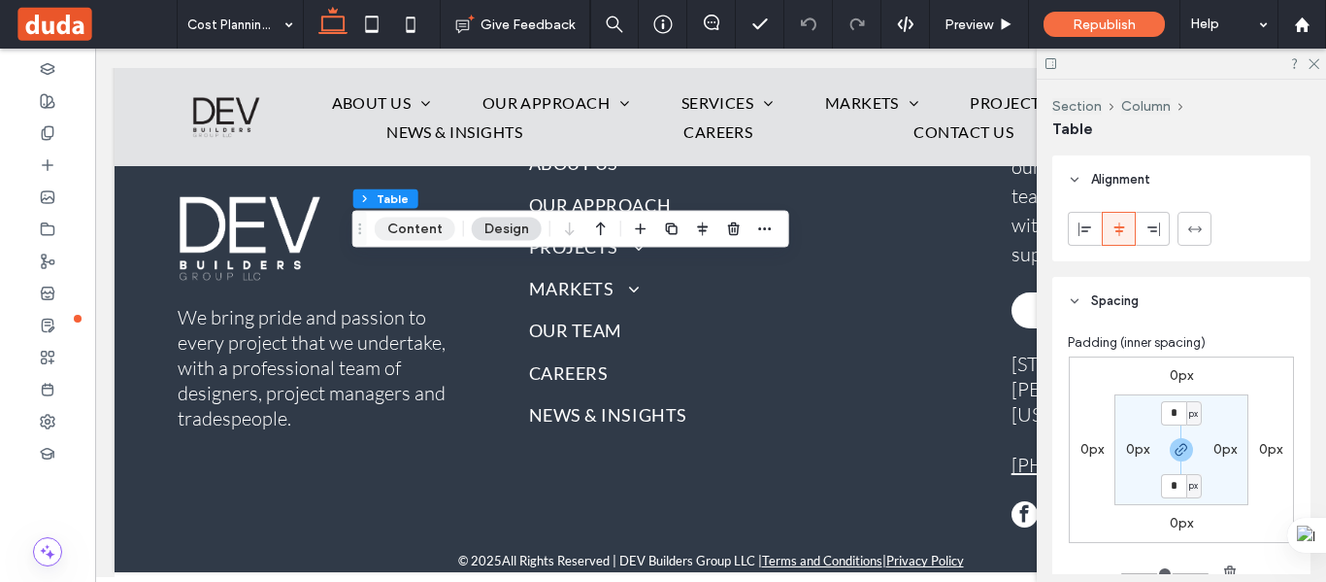
click at [437, 237] on button "Content" at bounding box center [415, 228] width 81 height 23
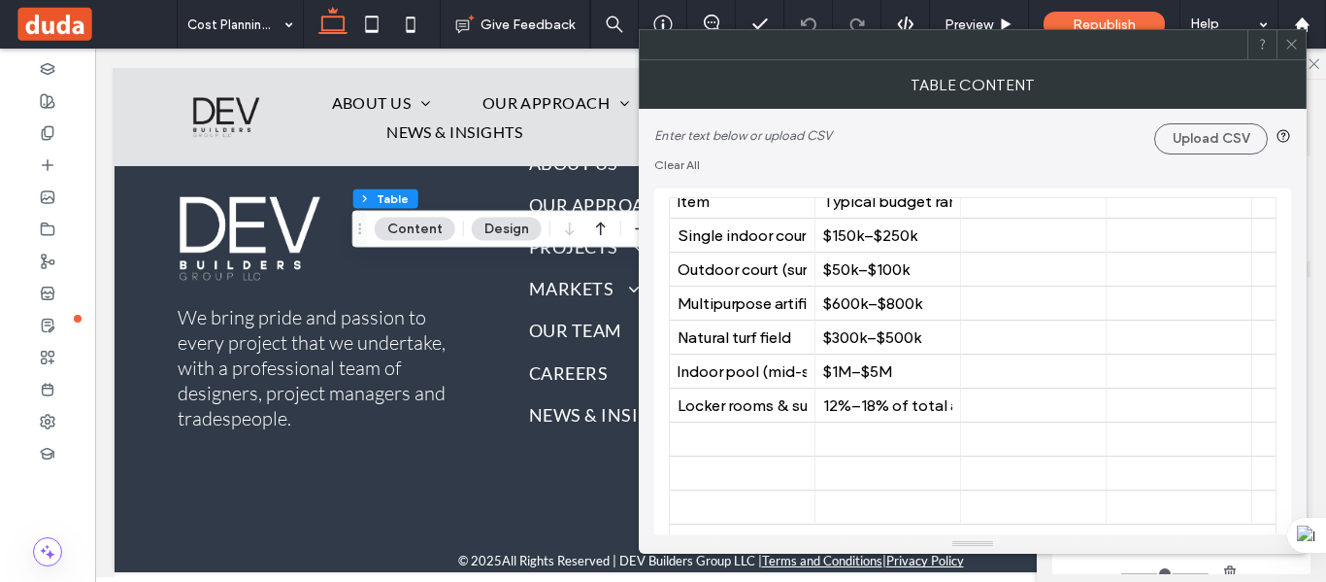
scroll to position [0, 0]
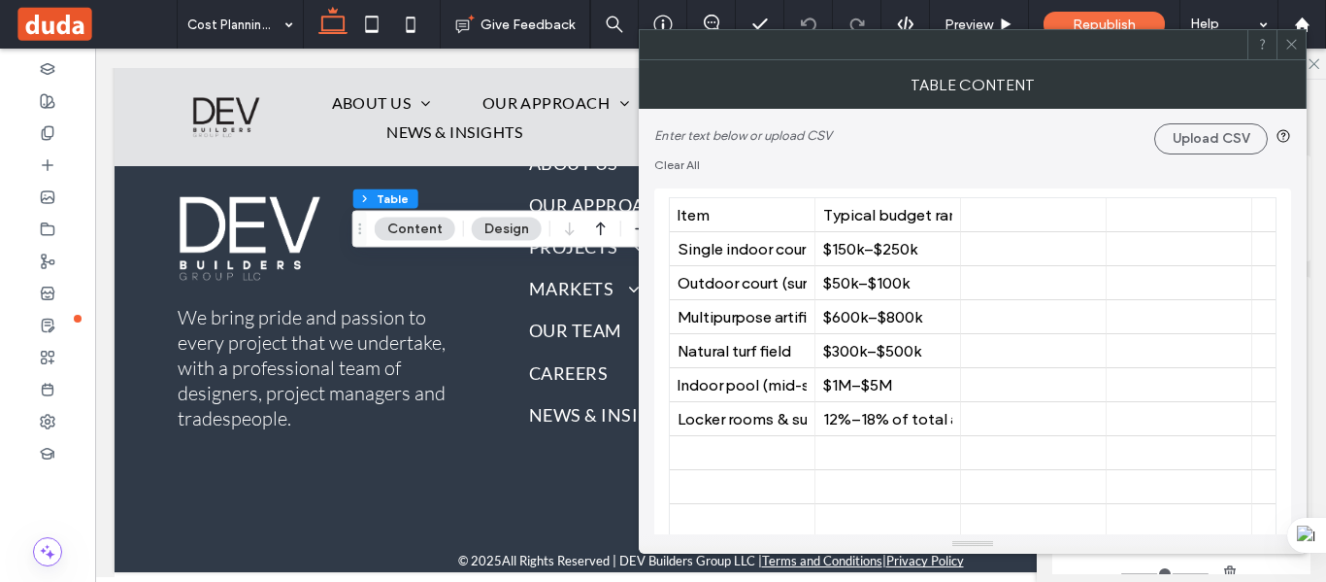
click at [1295, 49] on icon at bounding box center [1292, 44] width 15 height 15
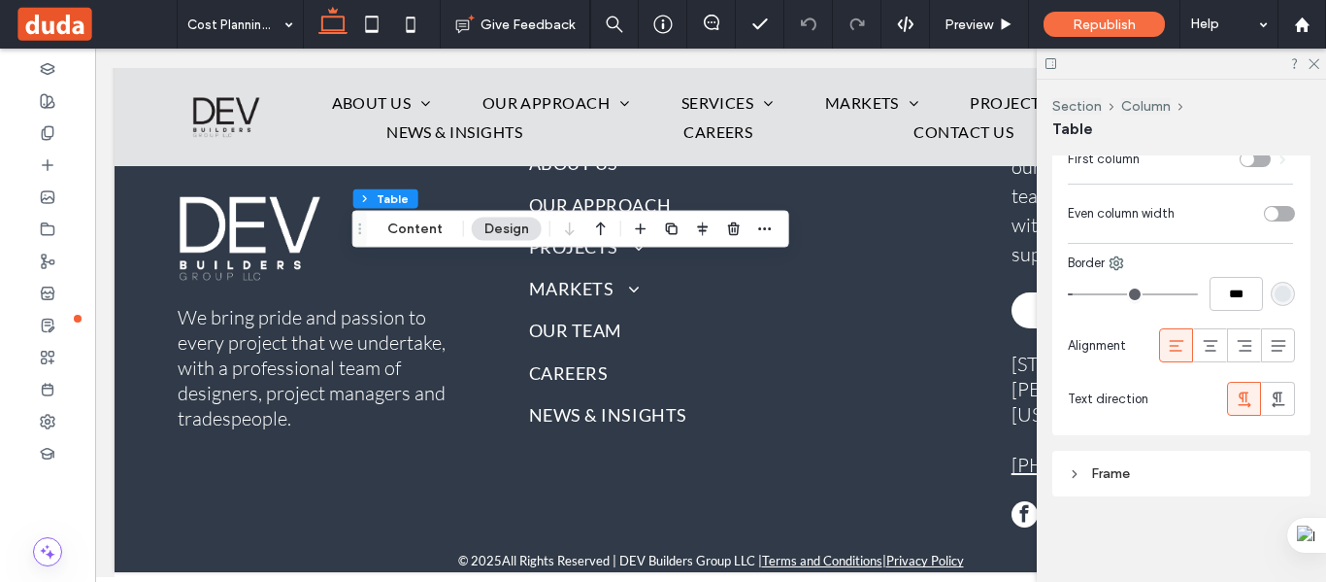
scroll to position [885, 0]
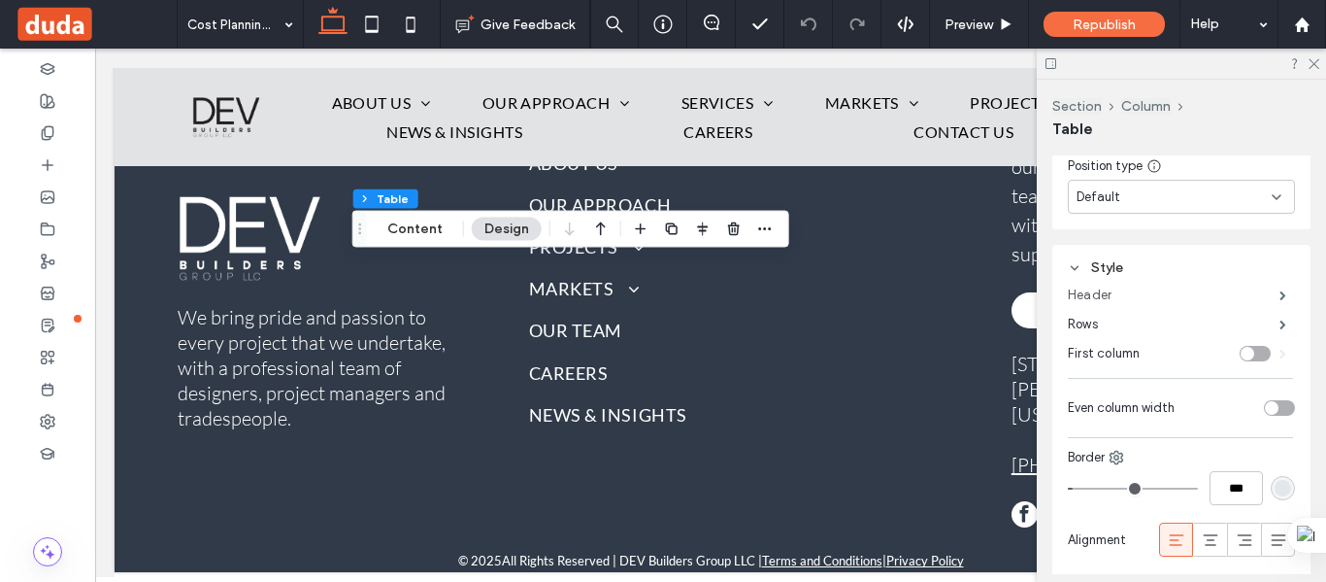
click at [1100, 298] on label "Header" at bounding box center [1174, 295] width 212 height 39
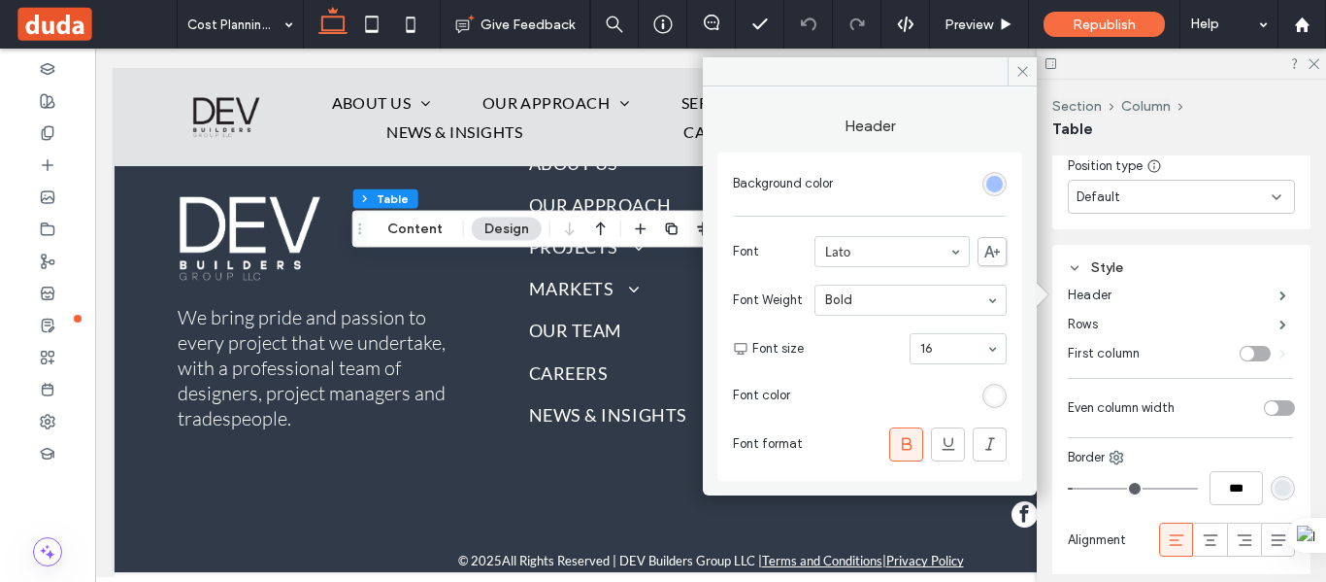
click at [999, 184] on div "rgb(148, 184, 255)" at bounding box center [994, 184] width 17 height 17
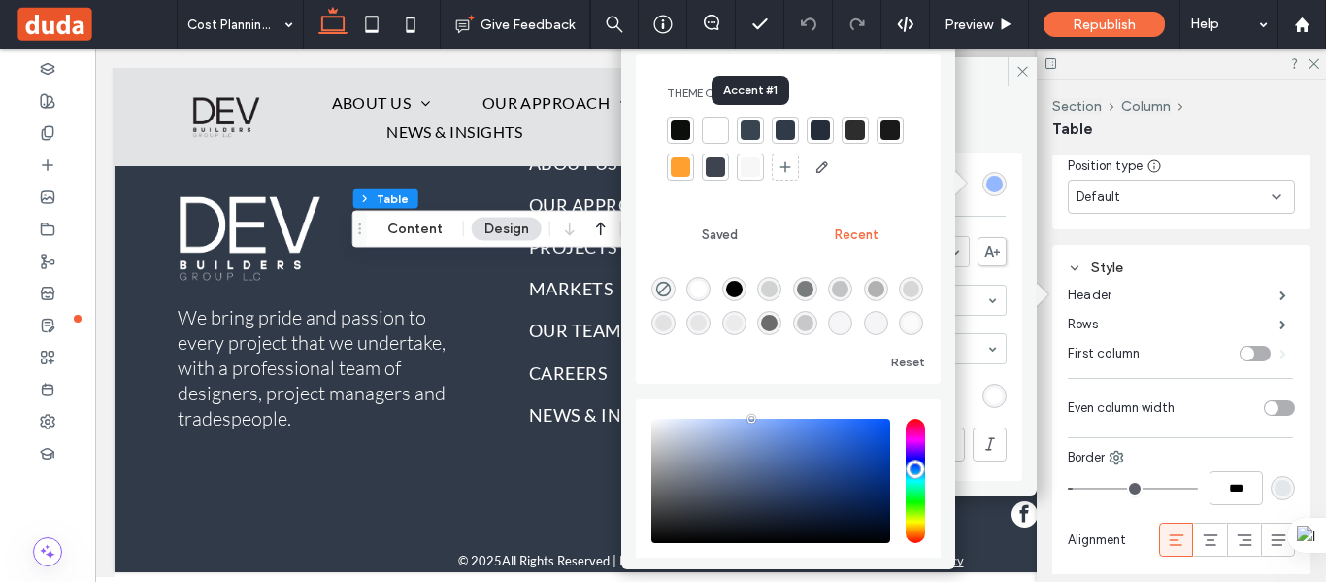
click at [748, 121] on div at bounding box center [750, 129] width 19 height 19
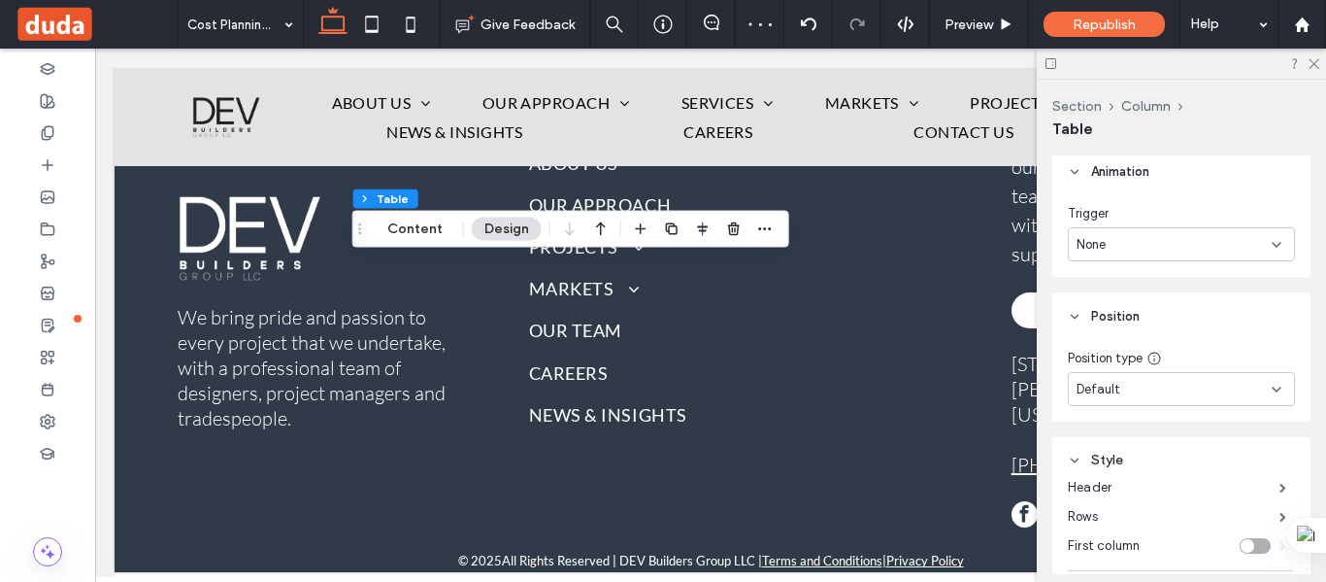
scroll to position [691, 0]
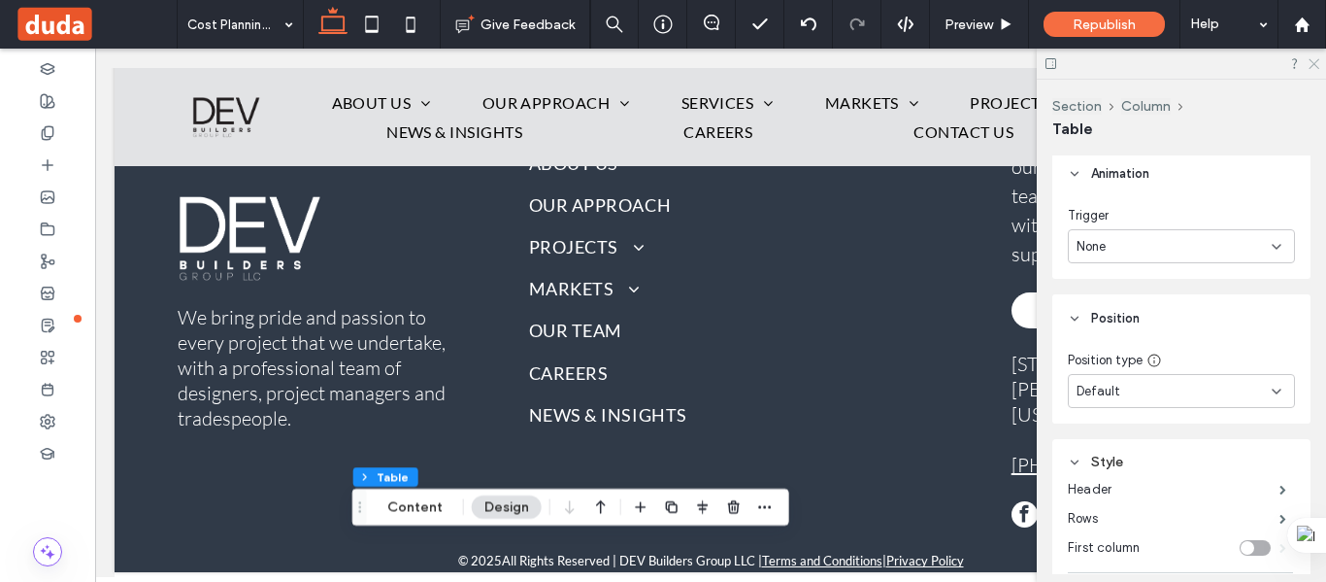
click at [1318, 63] on icon at bounding box center [1313, 62] width 13 height 13
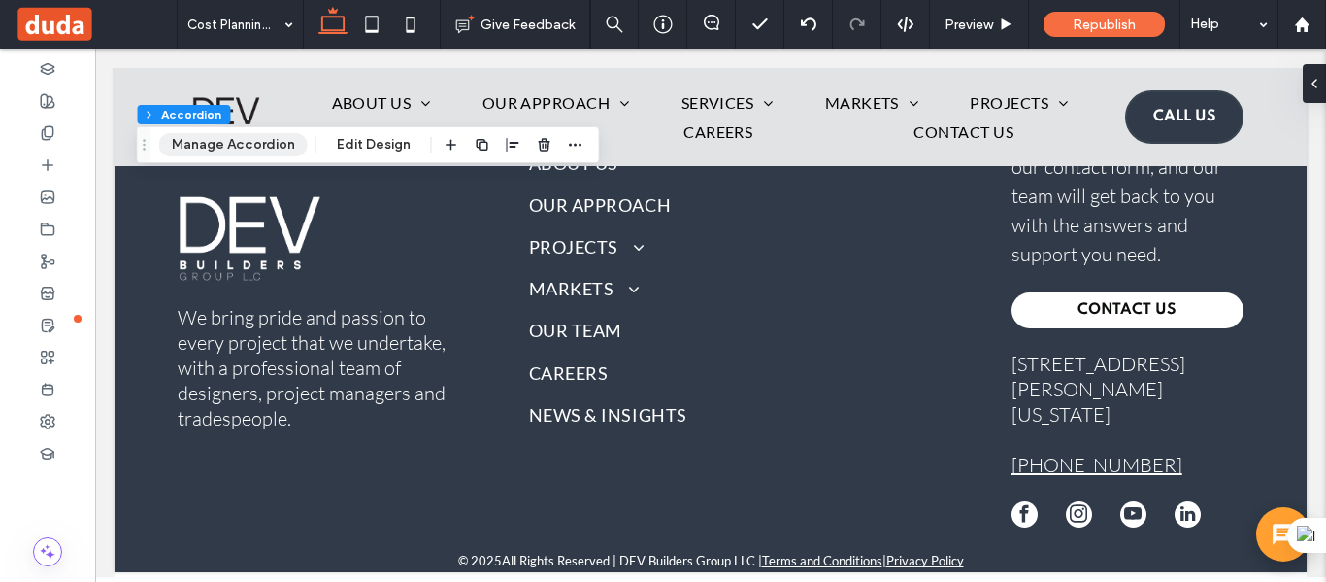
click at [264, 143] on button "Manage Accordion" at bounding box center [233, 144] width 149 height 23
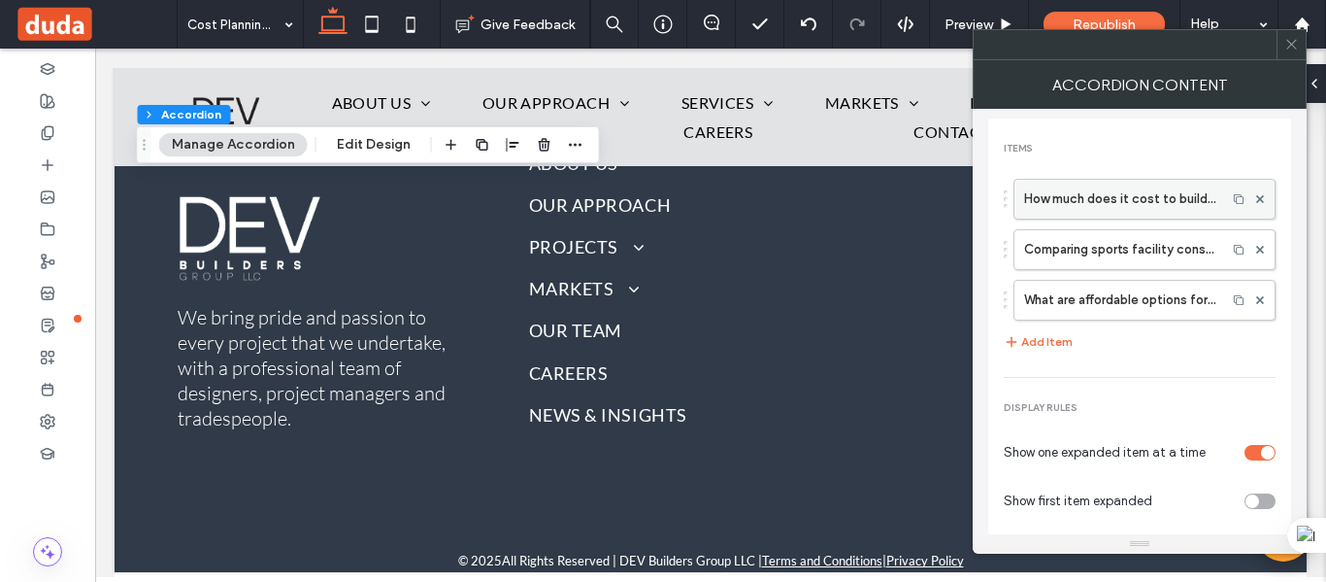
click at [1177, 190] on label "How much does it cost to build a sports center in Puerto Rico?" at bounding box center [1120, 199] width 192 height 39
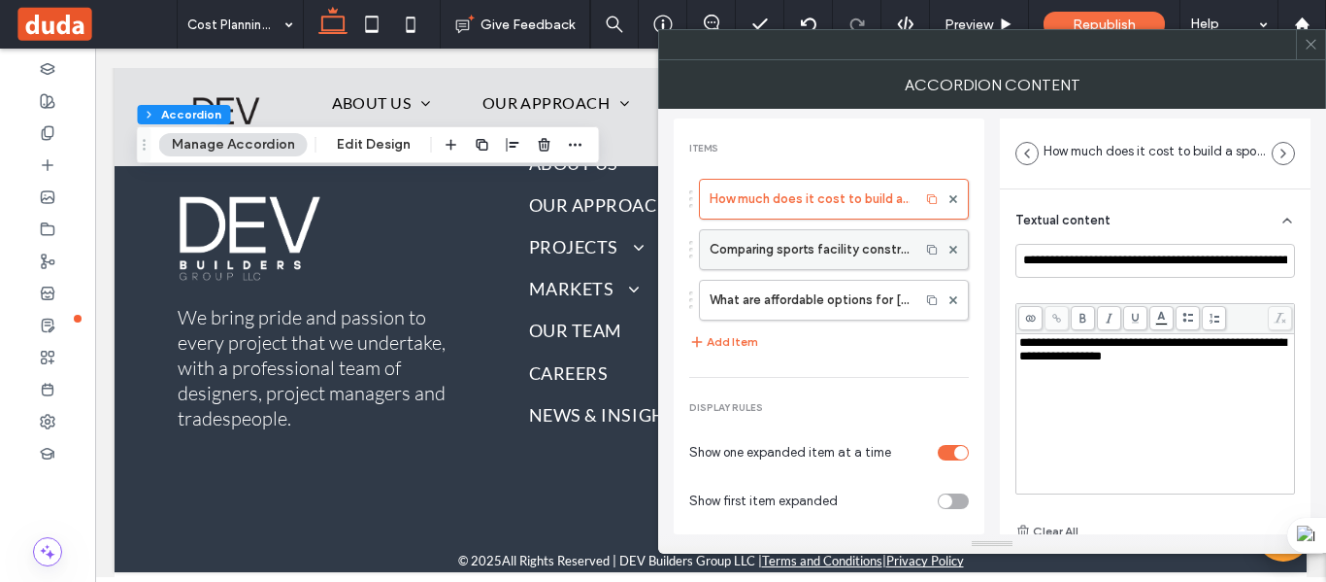
click at [840, 264] on label "Comparing sports facility construction costs in Puerto Rico vs the US, what sho…" at bounding box center [810, 249] width 200 height 39
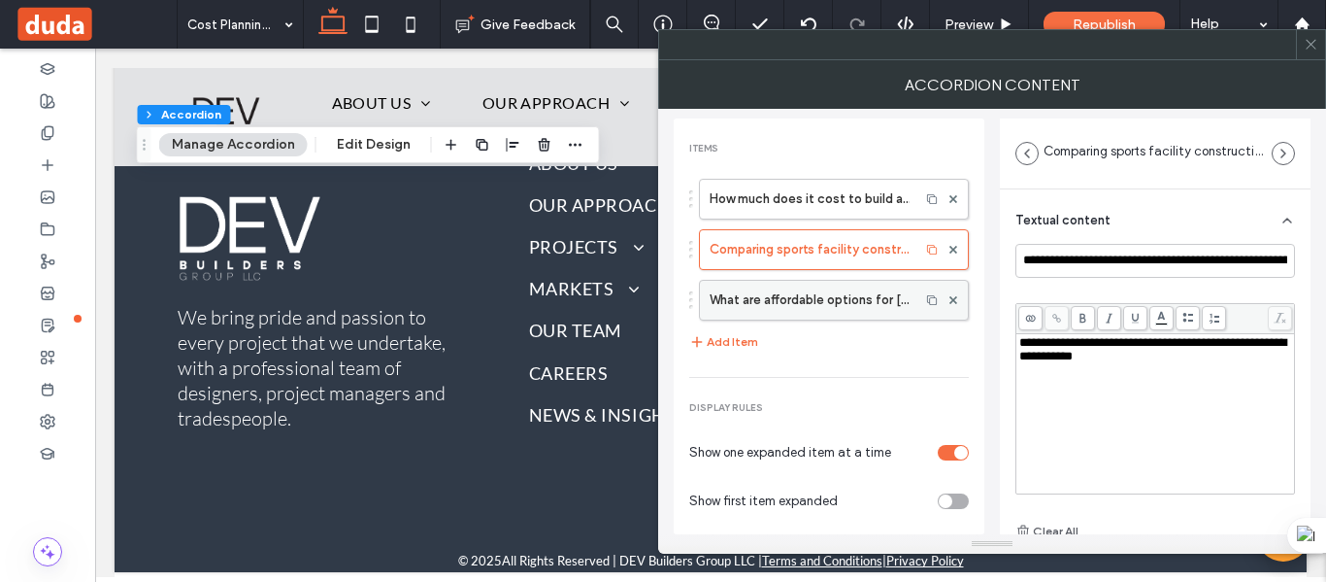
click at [830, 305] on label "What are affordable options for Puerto Rico?" at bounding box center [810, 300] width 200 height 39
type input "**********"
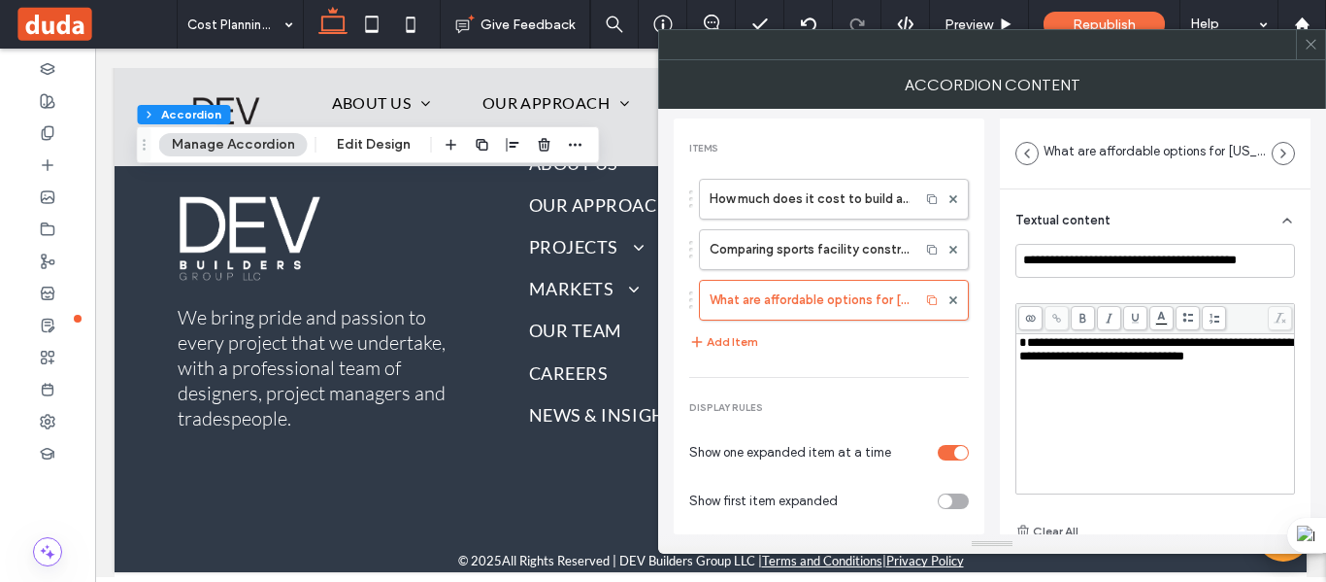
click at [1022, 336] on span "**********" at bounding box center [1156, 349] width 275 height 26
click at [1030, 346] on span "**********" at bounding box center [1156, 349] width 275 height 26
click at [1025, 343] on span "**********" at bounding box center [1156, 349] width 275 height 26
click at [1312, 45] on use at bounding box center [1311, 45] width 10 height 10
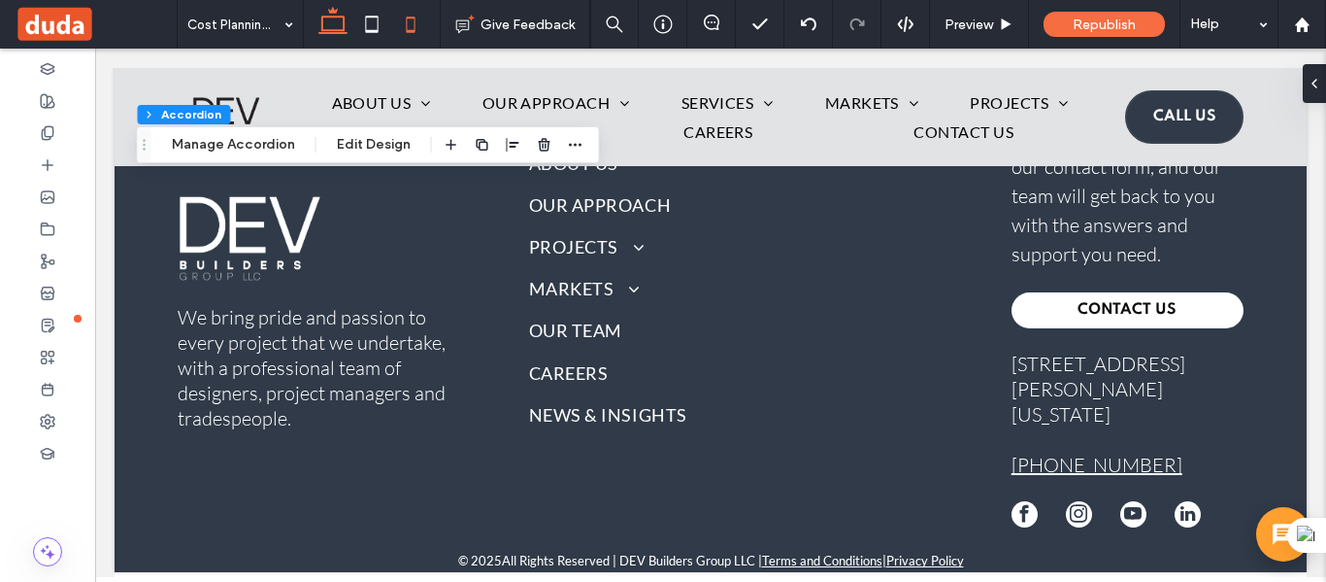
click at [417, 28] on icon at bounding box center [410, 24] width 39 height 39
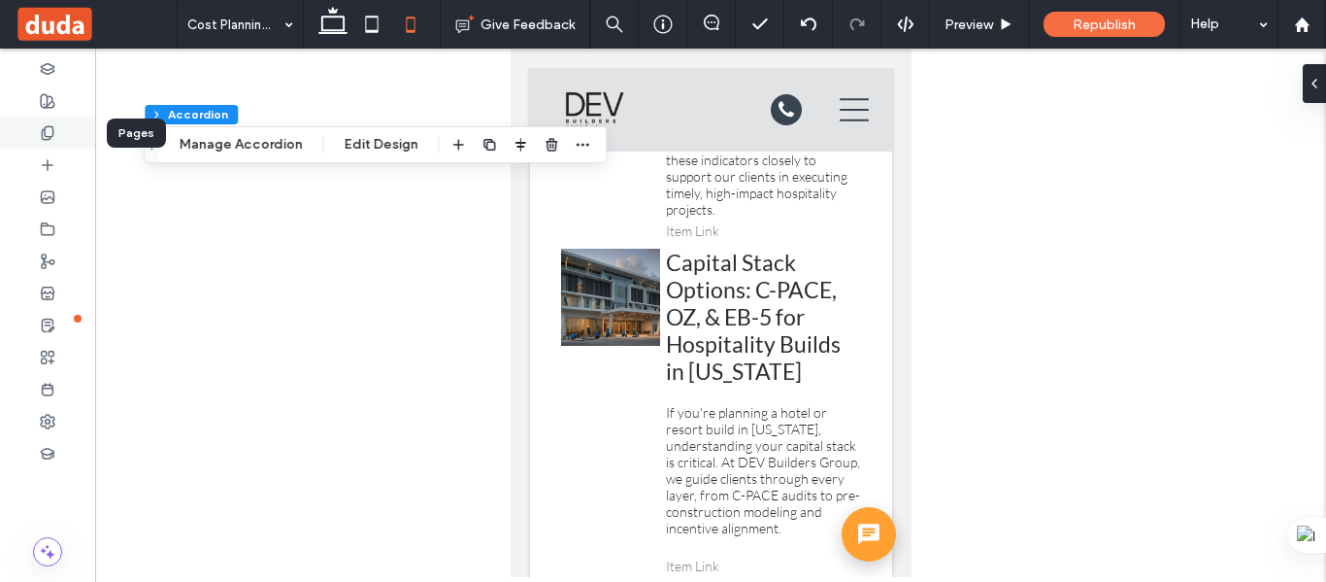
click at [48, 127] on icon at bounding box center [48, 133] width 16 height 16
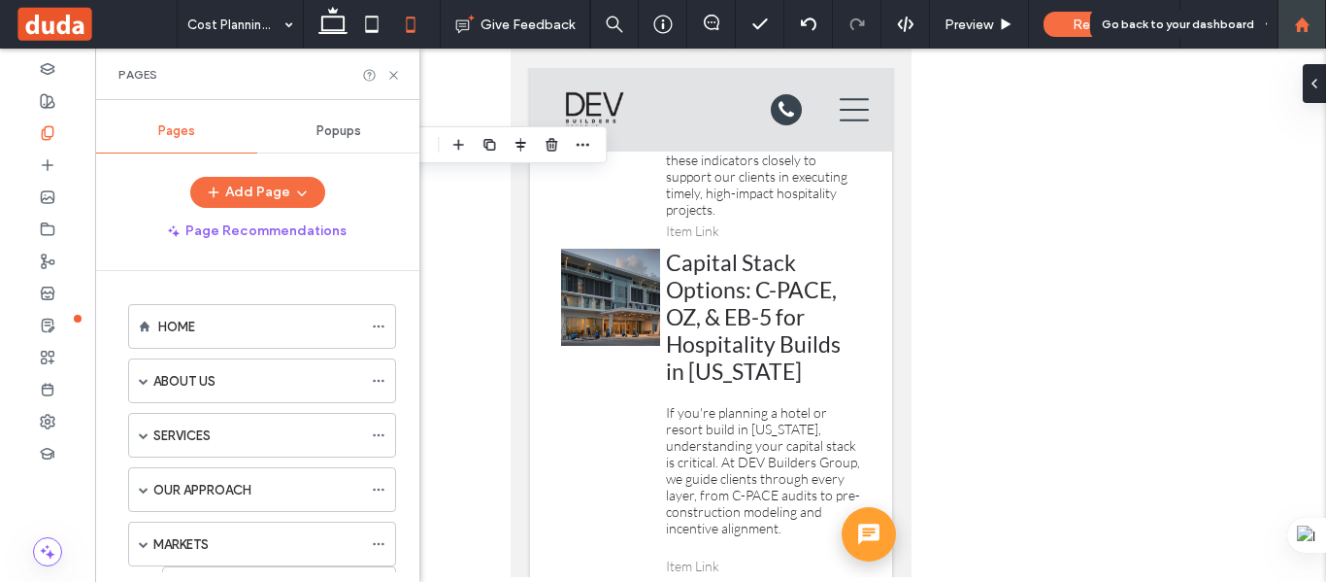
click at [1307, 25] on use at bounding box center [1301, 24] width 15 height 15
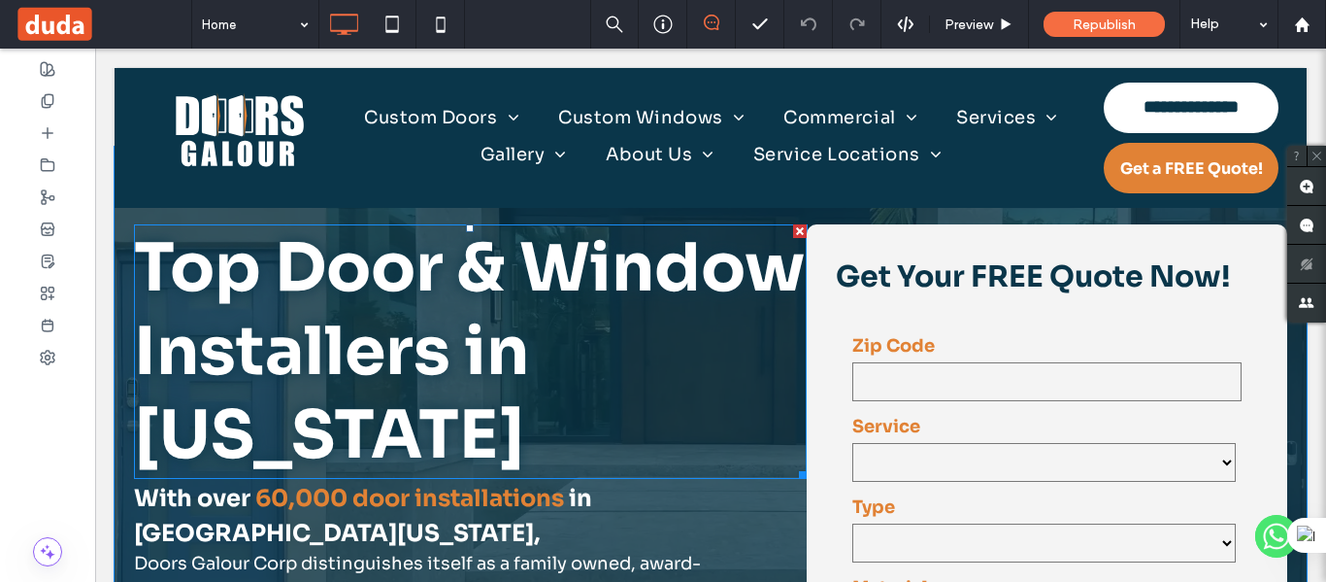
scroll to position [194, 0]
